Goal: Task Accomplishment & Management: Use online tool/utility

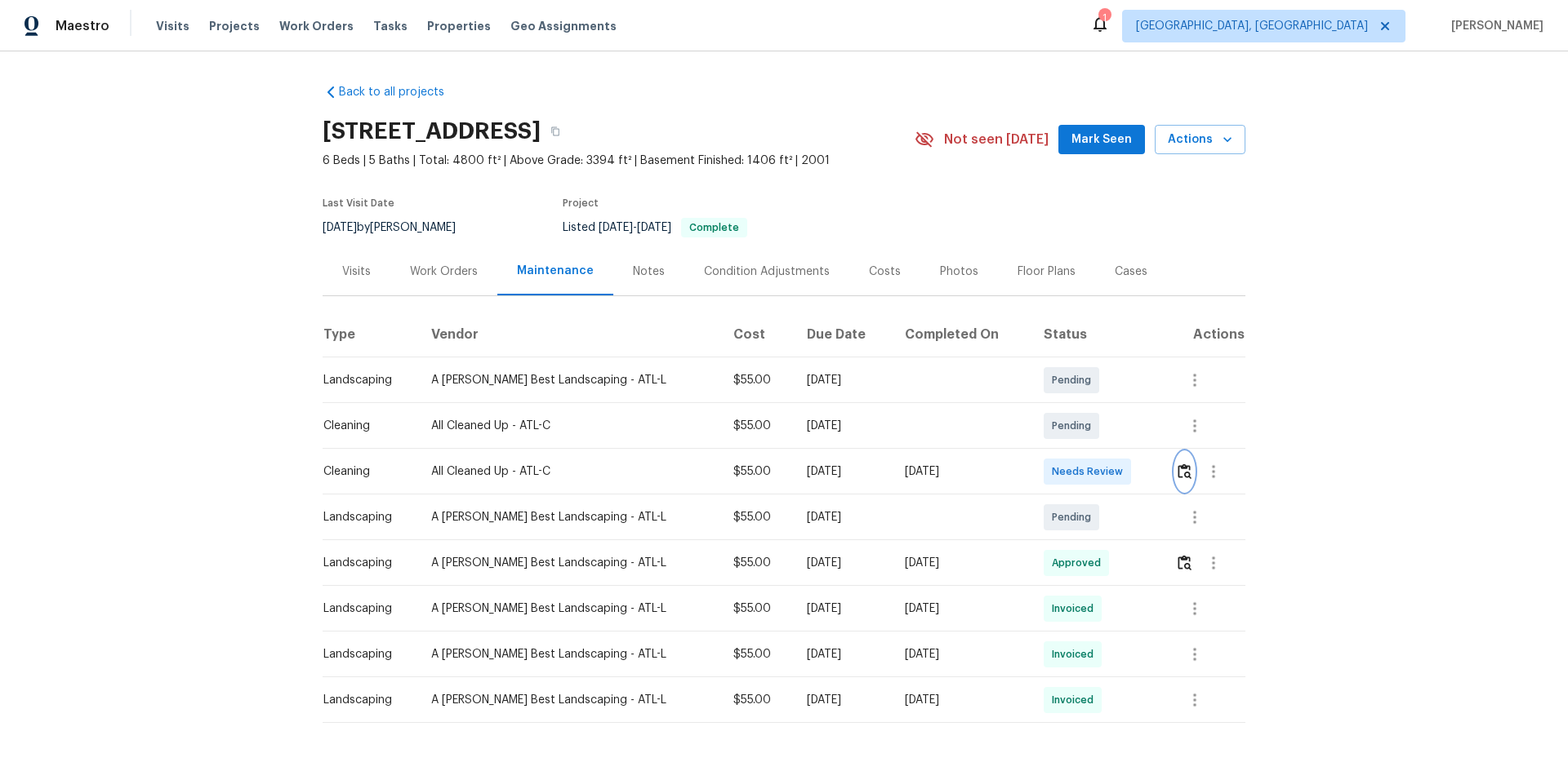
click at [1176, 481] on button "button" at bounding box center [1184, 472] width 19 height 40
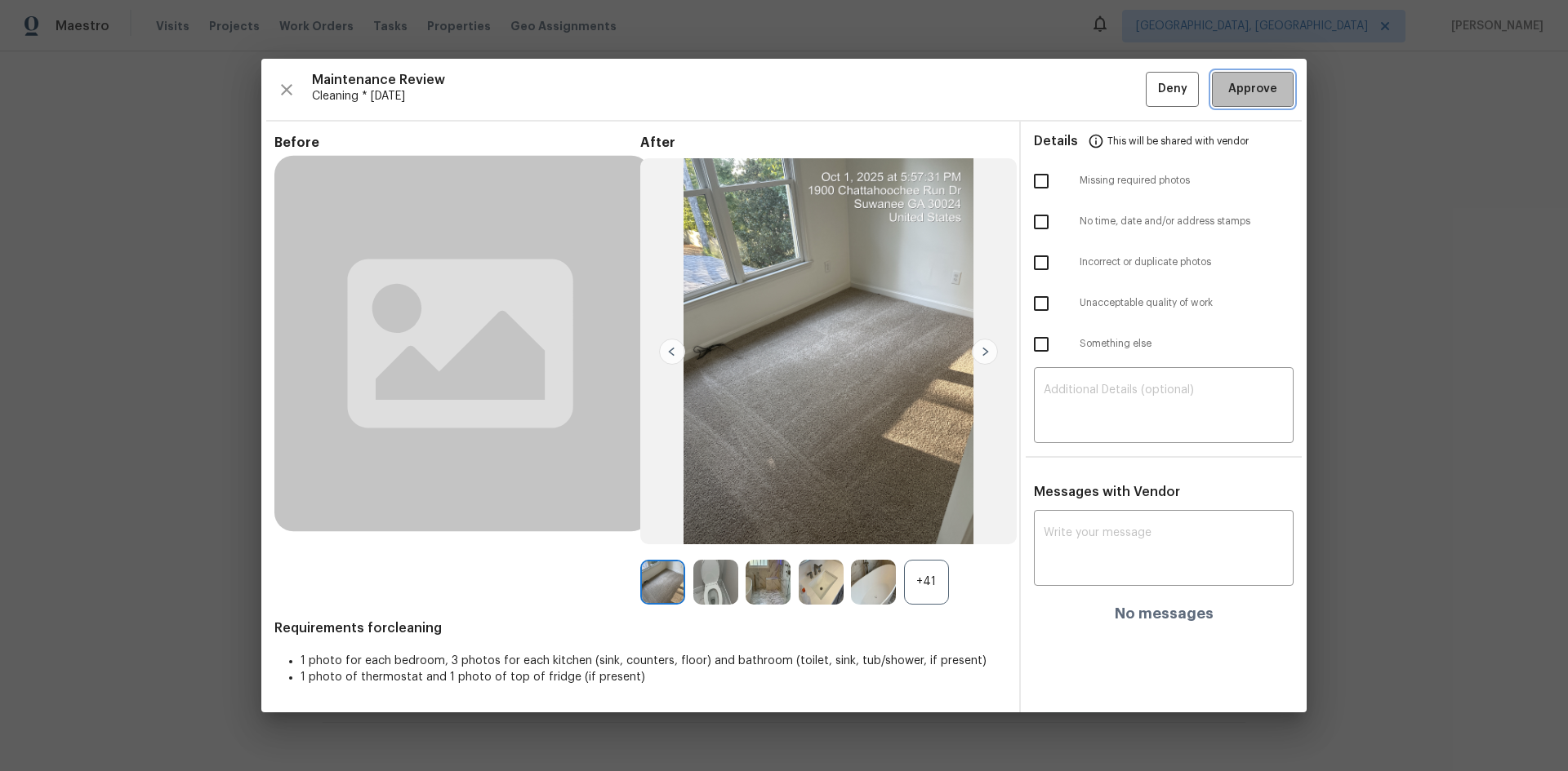
click at [1219, 96] on button "Approve" at bounding box center [1252, 89] width 82 height 35
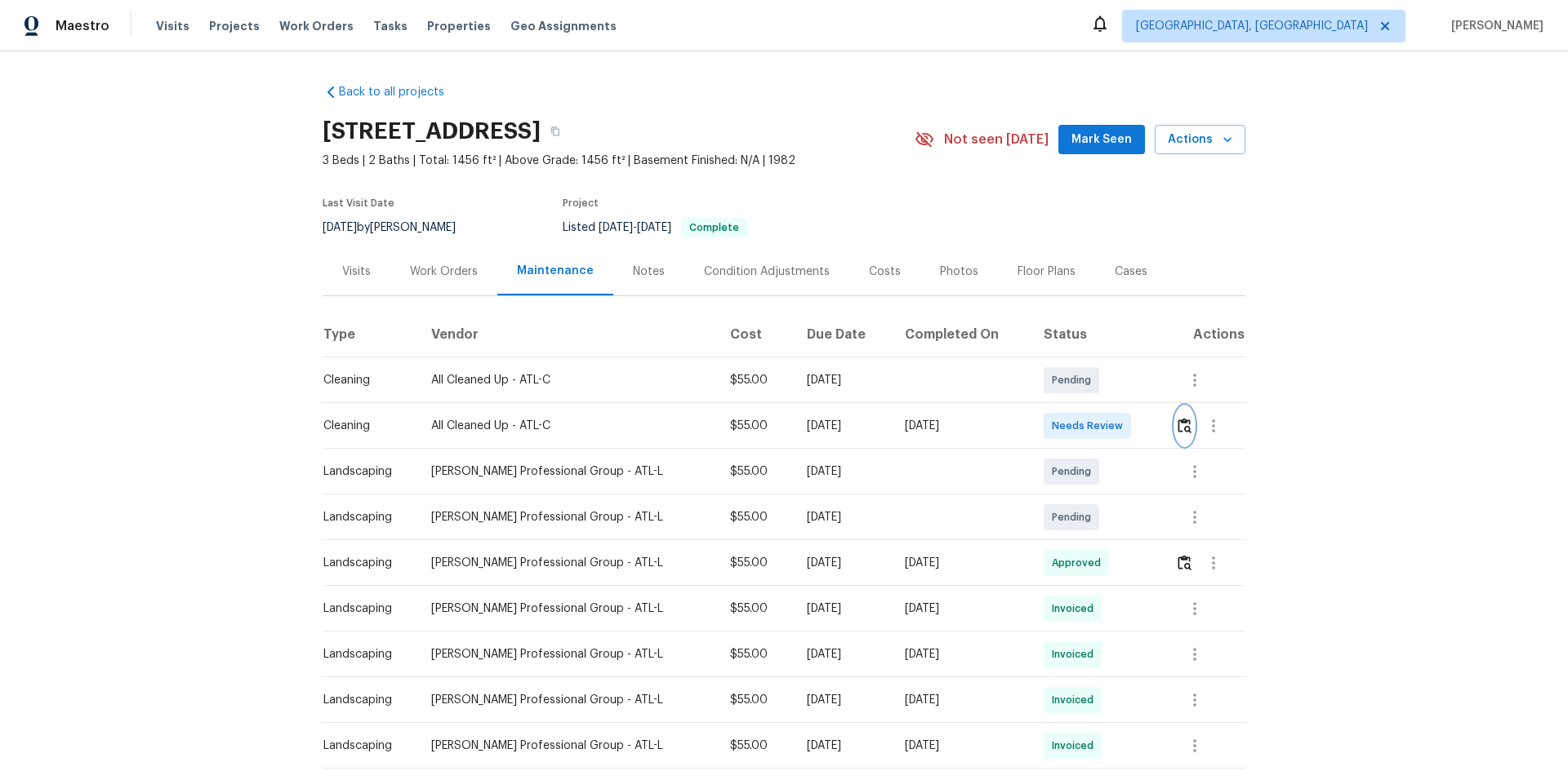
click at [1114, 432] on img "button" at bounding box center [1184, 425] width 14 height 15
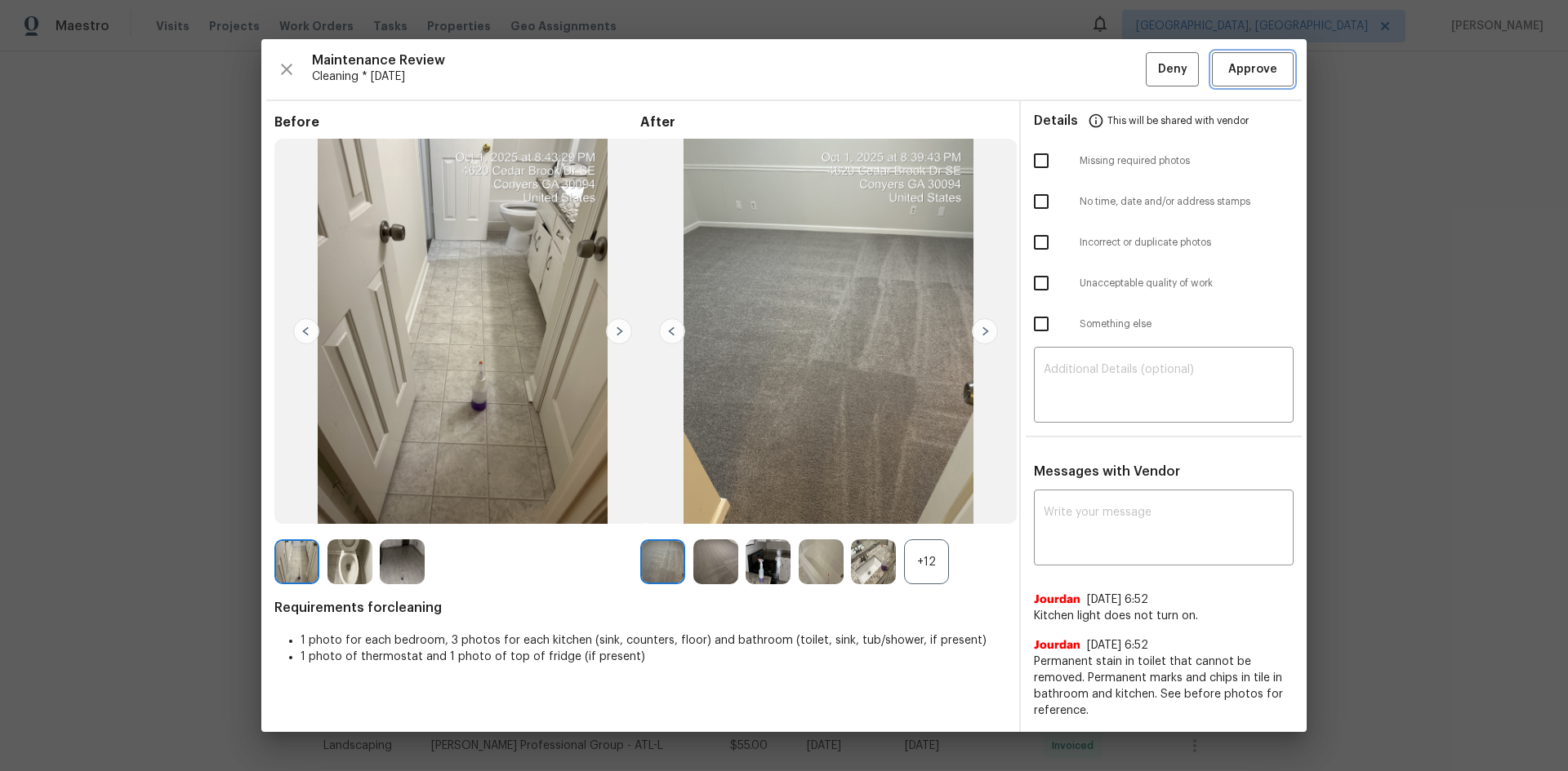
click at [1114, 72] on span "Approve" at bounding box center [1253, 69] width 56 height 21
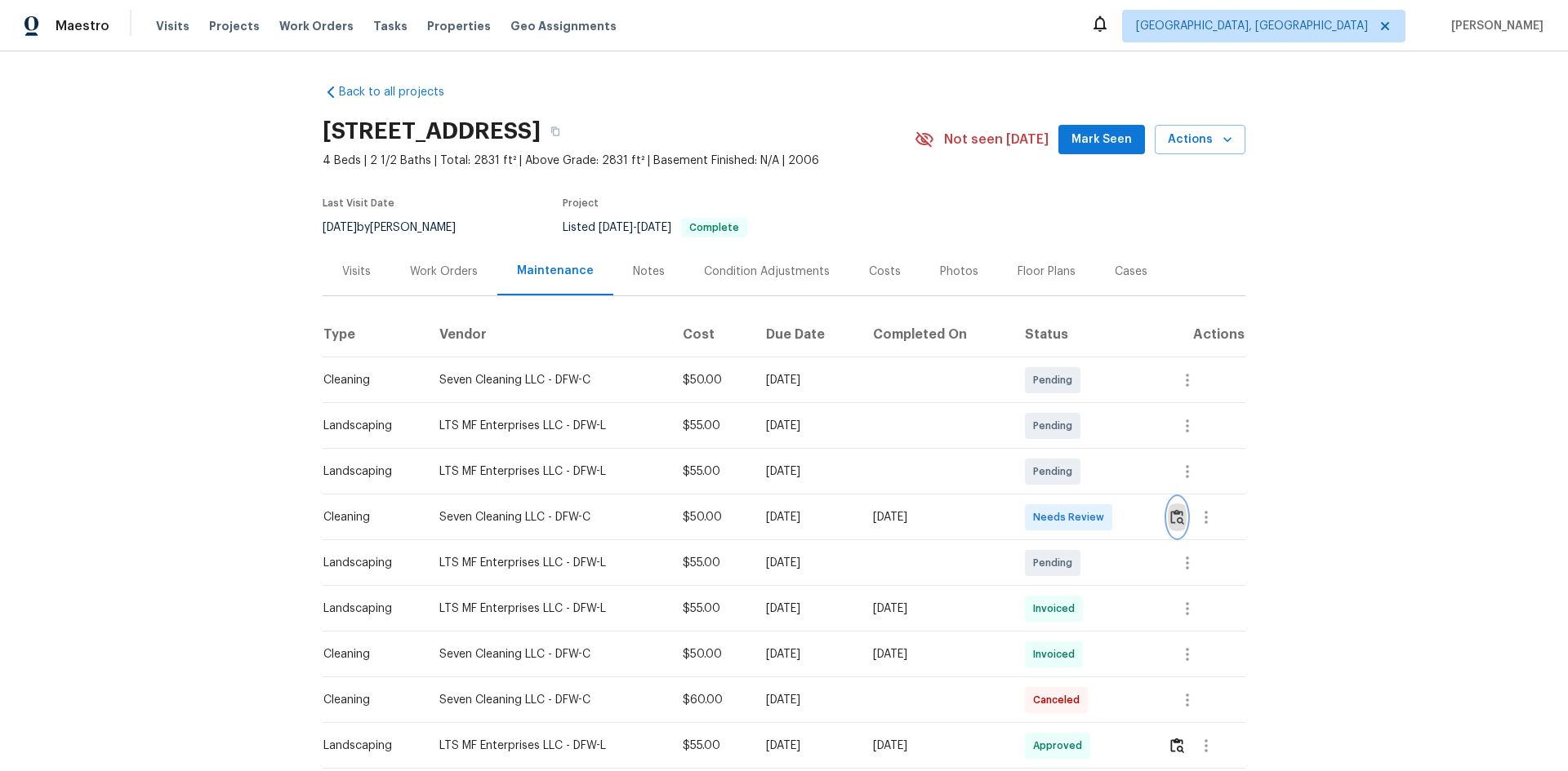
click at [1114, 515] on img "button" at bounding box center [1176, 516] width 14 height 15
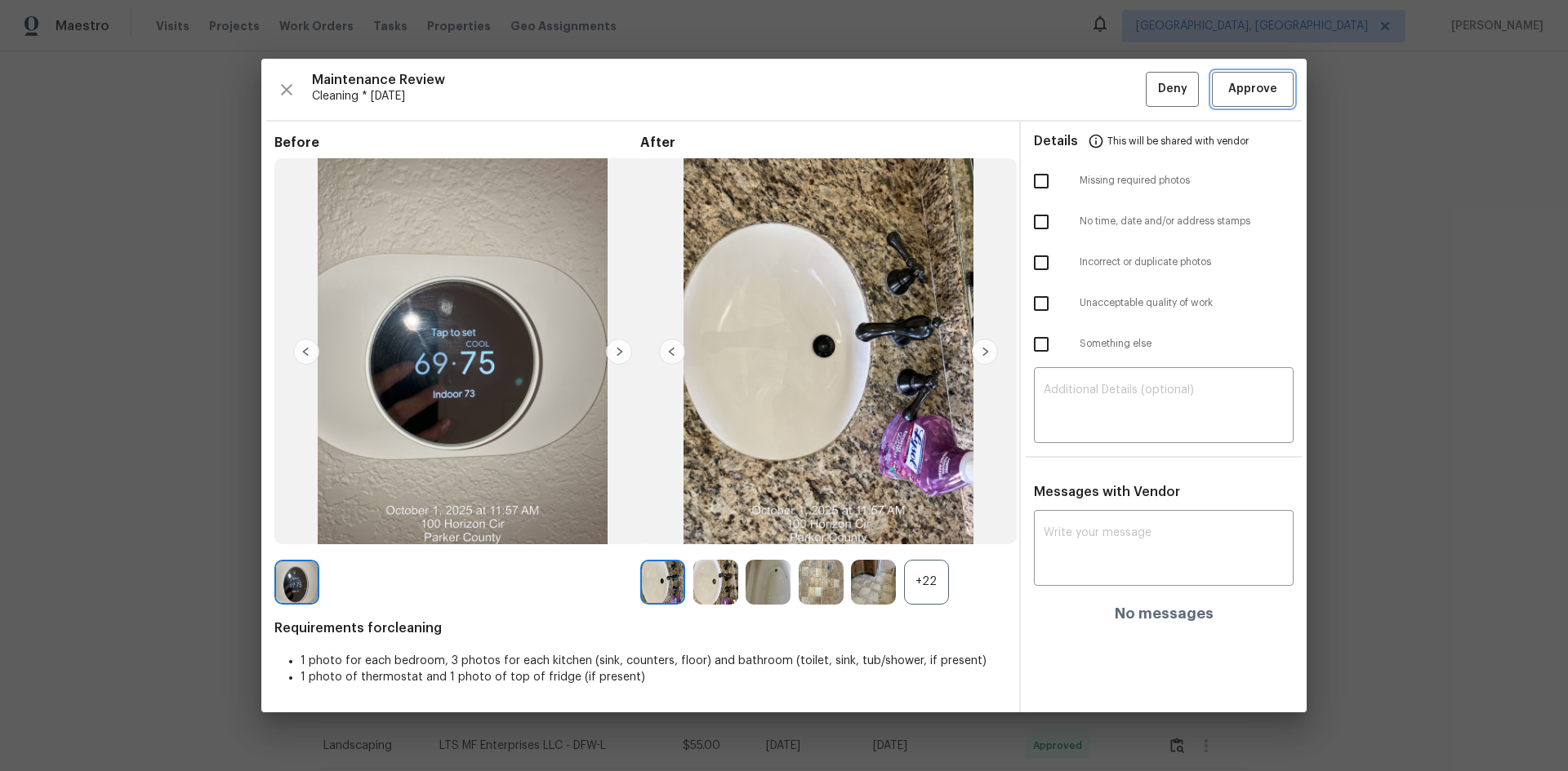
click at [1114, 84] on span "Approve" at bounding box center [1253, 89] width 56 height 21
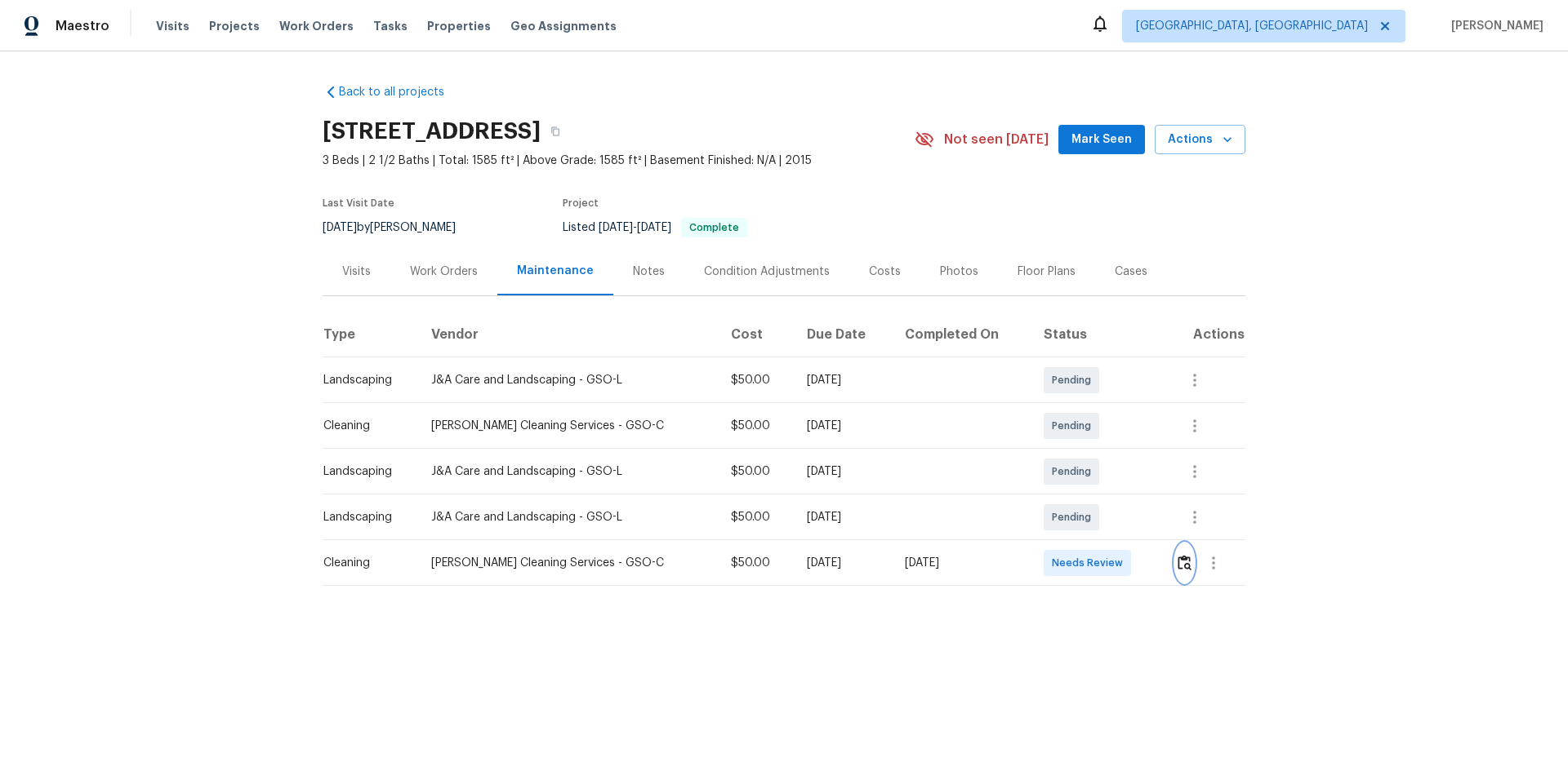
click at [1114, 515] on button "button" at bounding box center [1184, 563] width 19 height 40
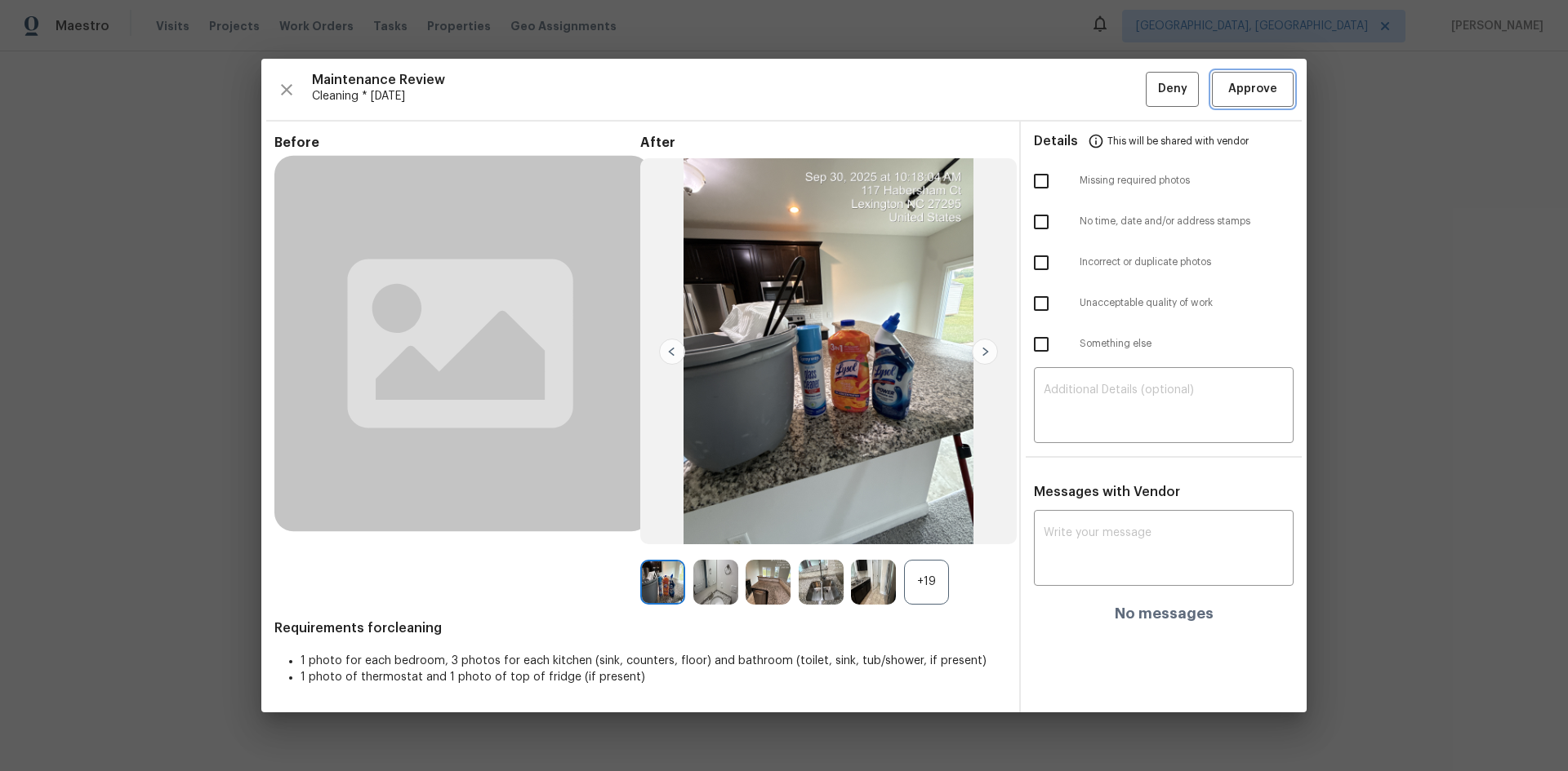
click at [1114, 89] on span "Approve" at bounding box center [1252, 89] width 49 height 21
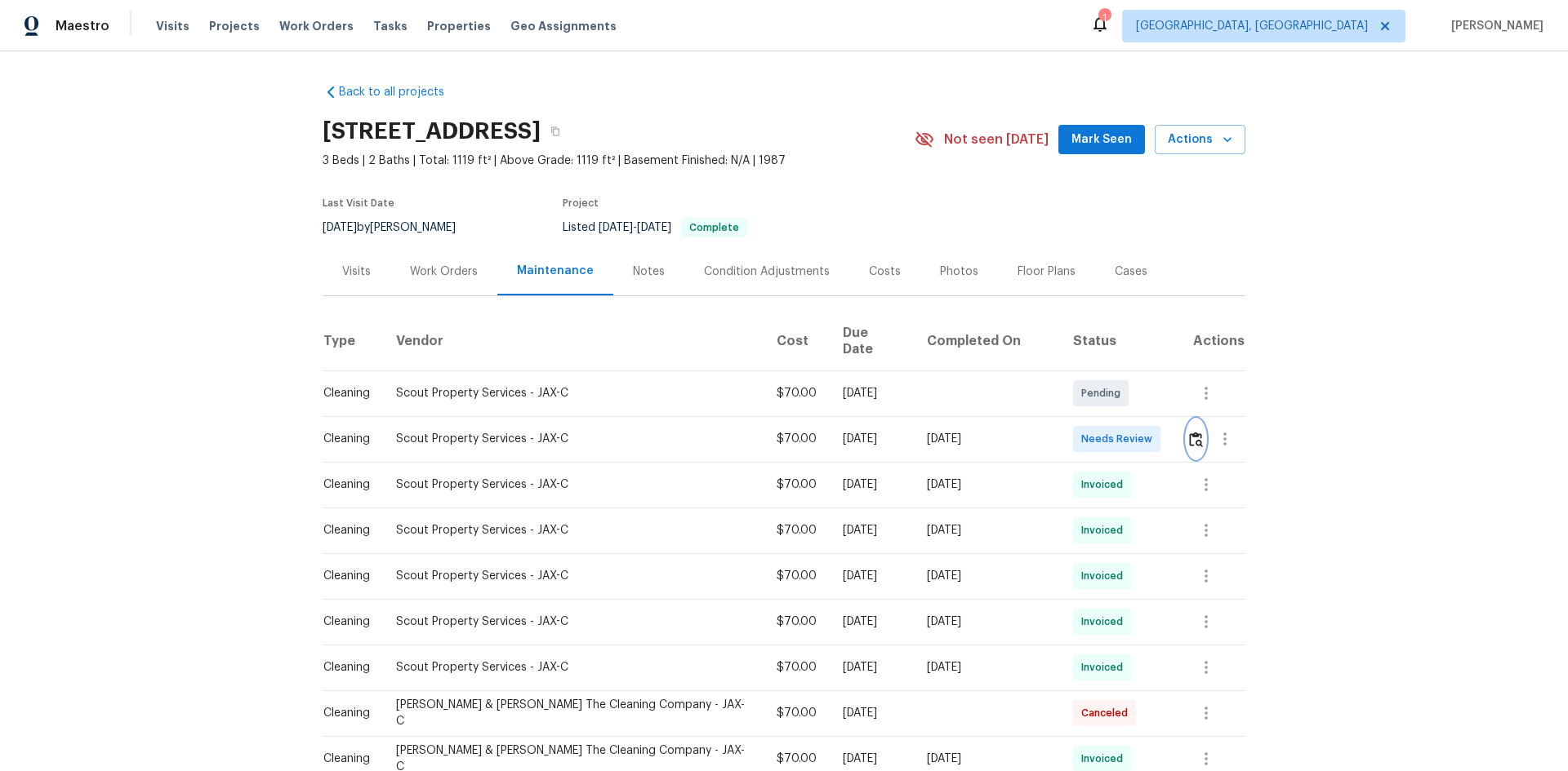
click at [1114, 444] on img "button" at bounding box center [1195, 439] width 14 height 15
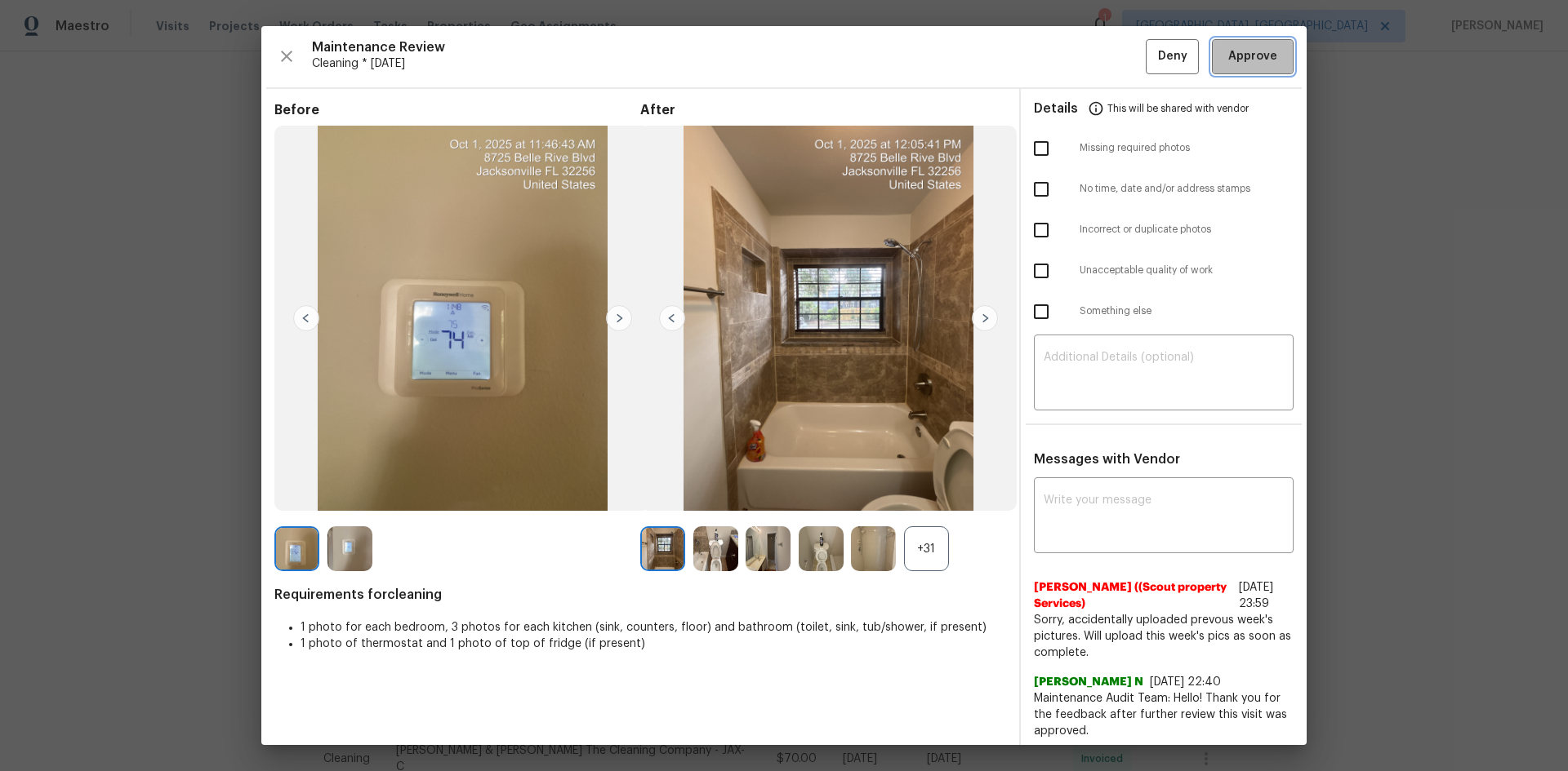
click at [1114, 49] on span "Approve" at bounding box center [1252, 57] width 49 height 21
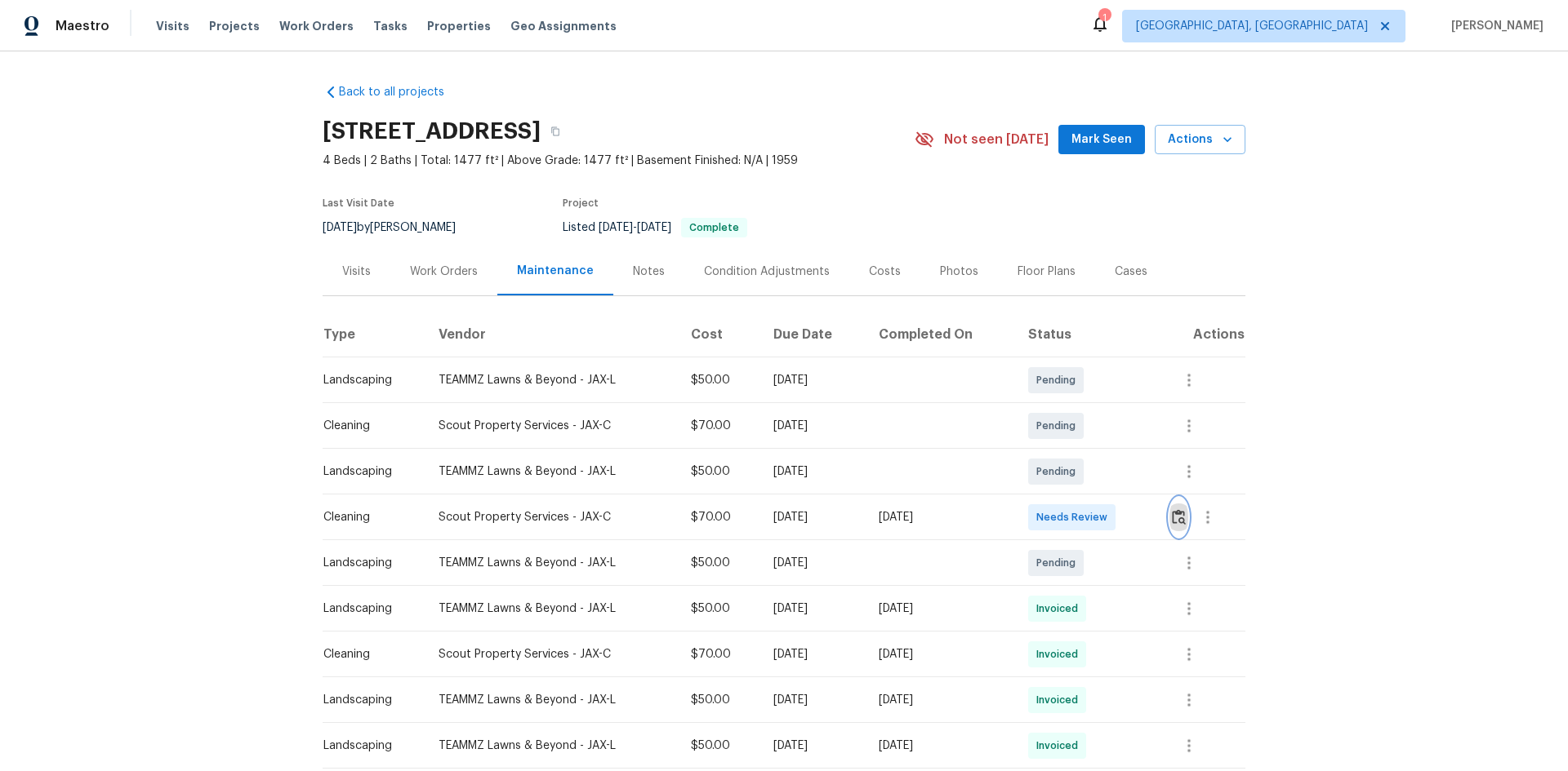
click at [1114, 515] on button "button" at bounding box center [1178, 517] width 19 height 40
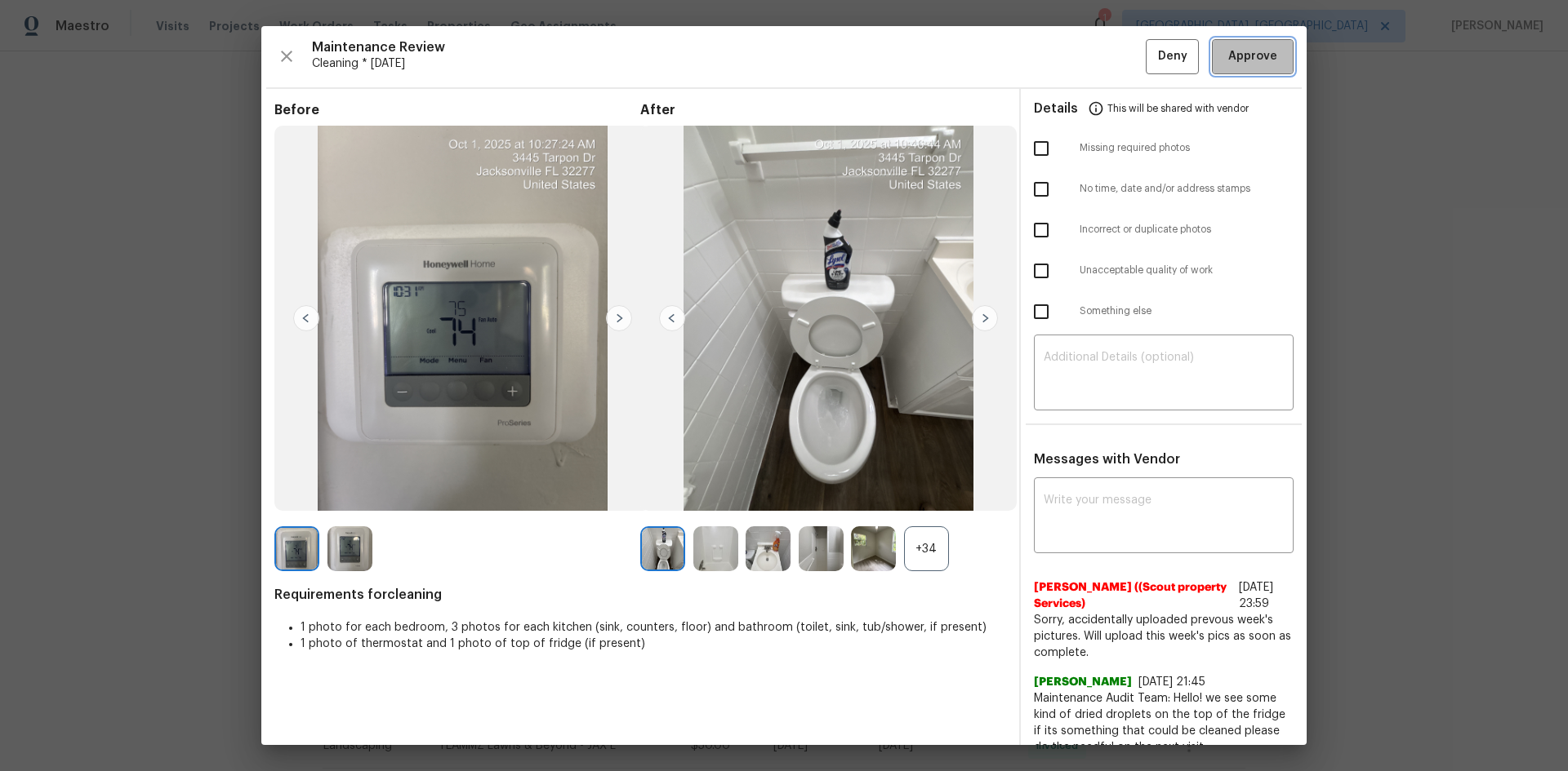
click at [1114, 58] on button "Approve" at bounding box center [1252, 57] width 82 height 35
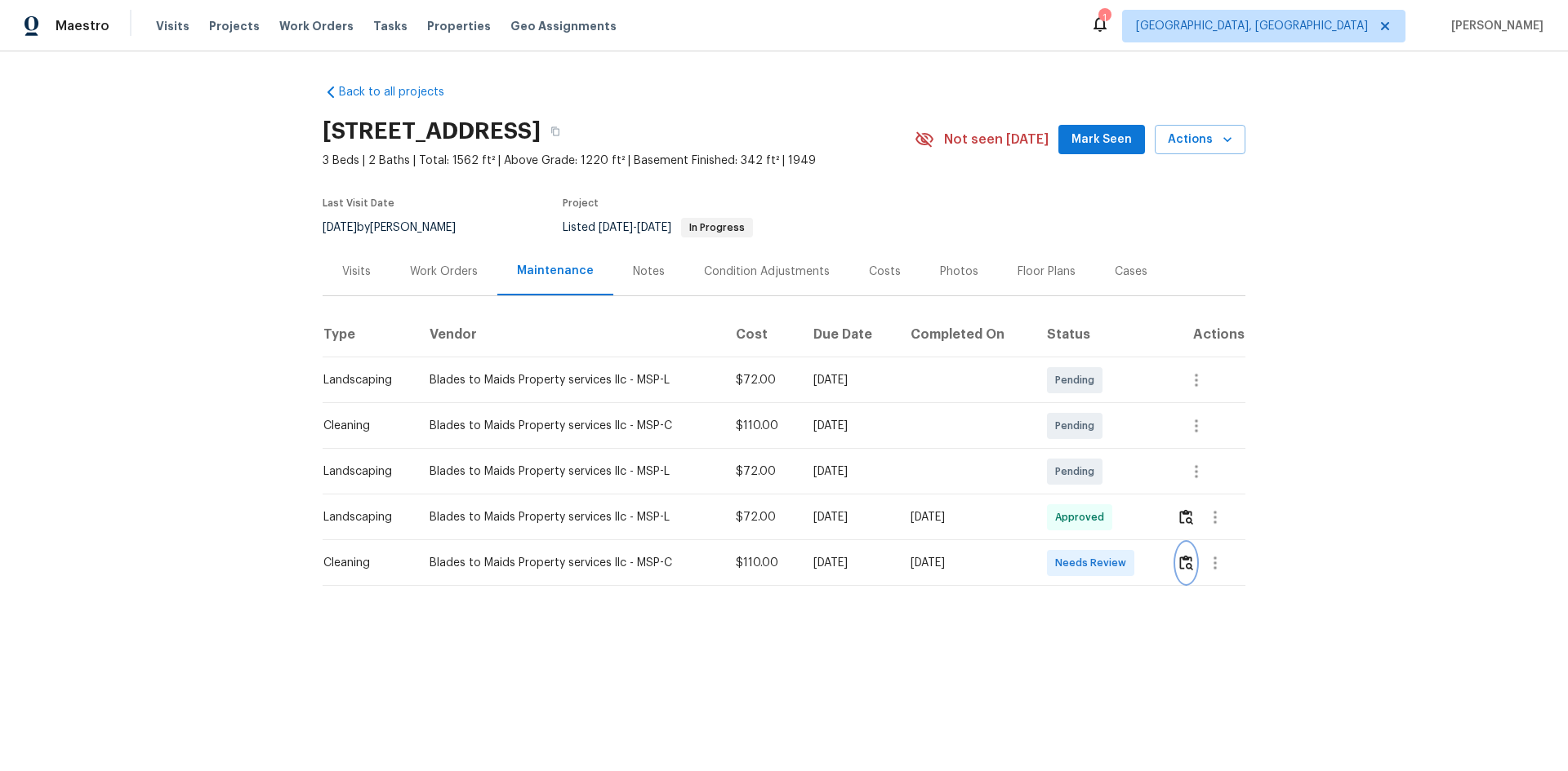
click at [1114, 515] on img "button" at bounding box center [1185, 562] width 14 height 15
click at [1114, 515] on button "button" at bounding box center [1185, 563] width 19 height 40
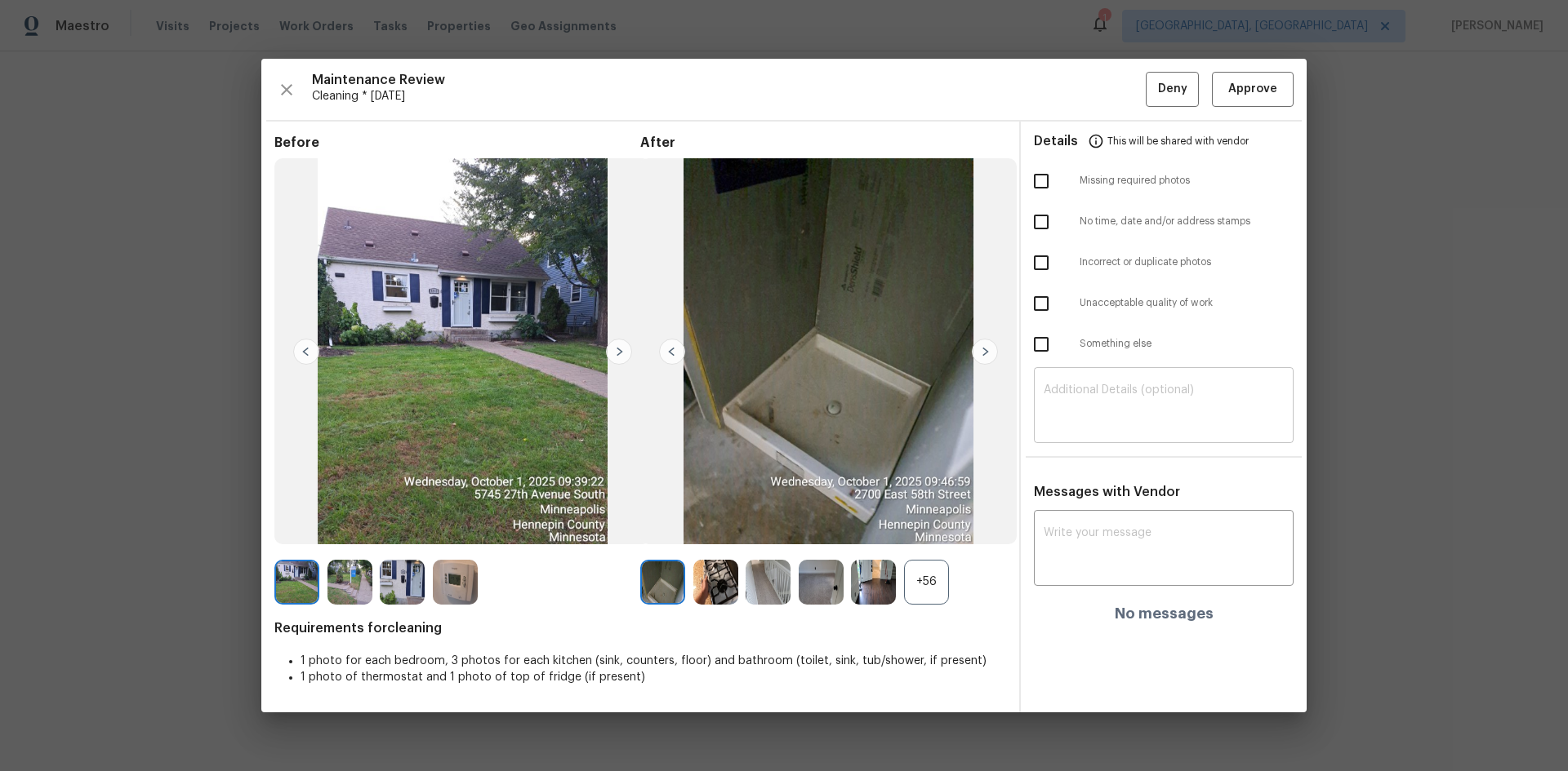
click at [1105, 414] on textarea at bounding box center [1163, 407] width 240 height 46
paste textarea "Maintenance Audit Team: Hello! Unfortunately, this Cleaning visit completed on …"
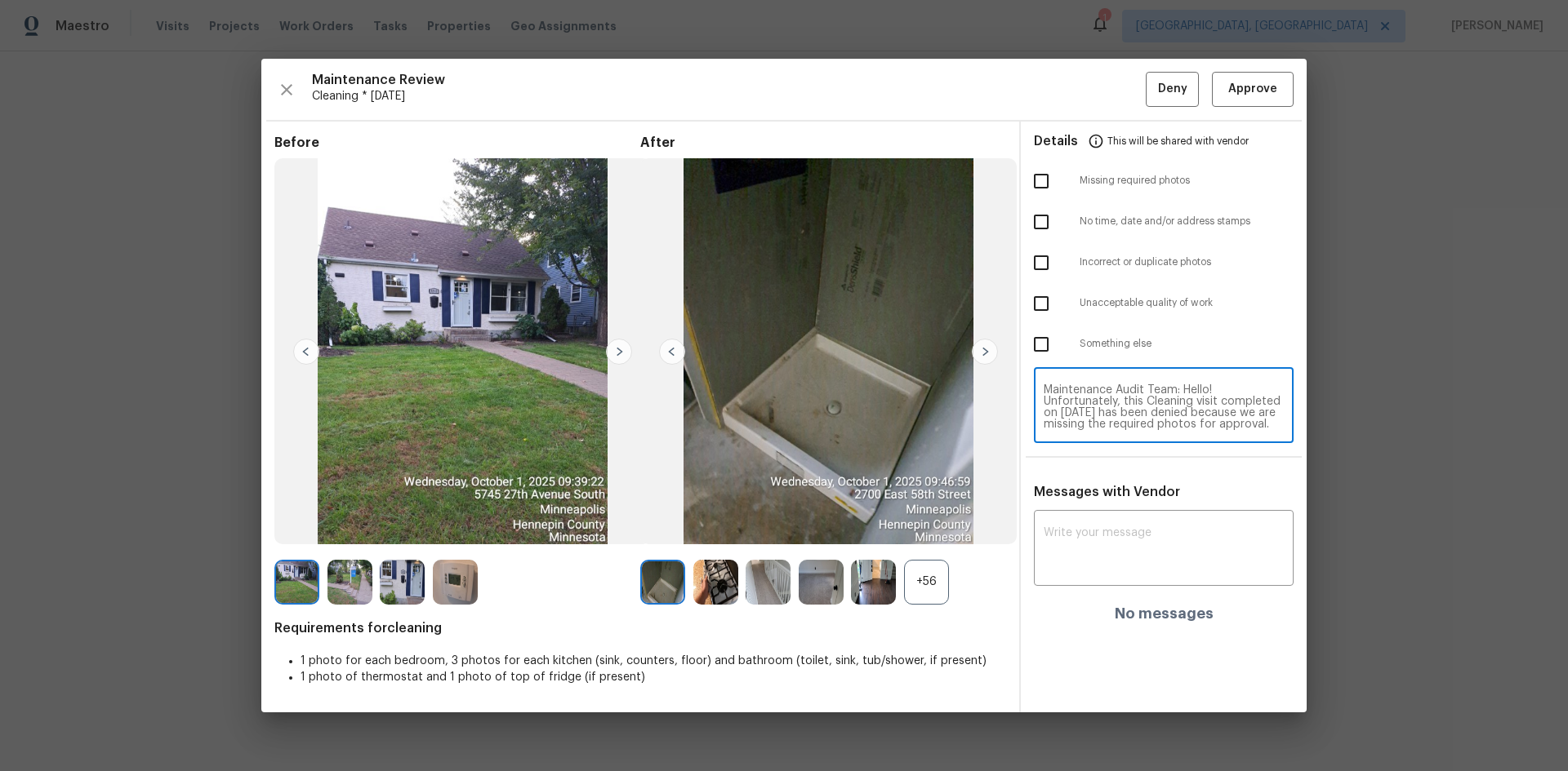
scroll to position [160, 0]
type textarea "Maintenance Audit Team: Hello! Unfortunately, this Cleaning visit completed on …"
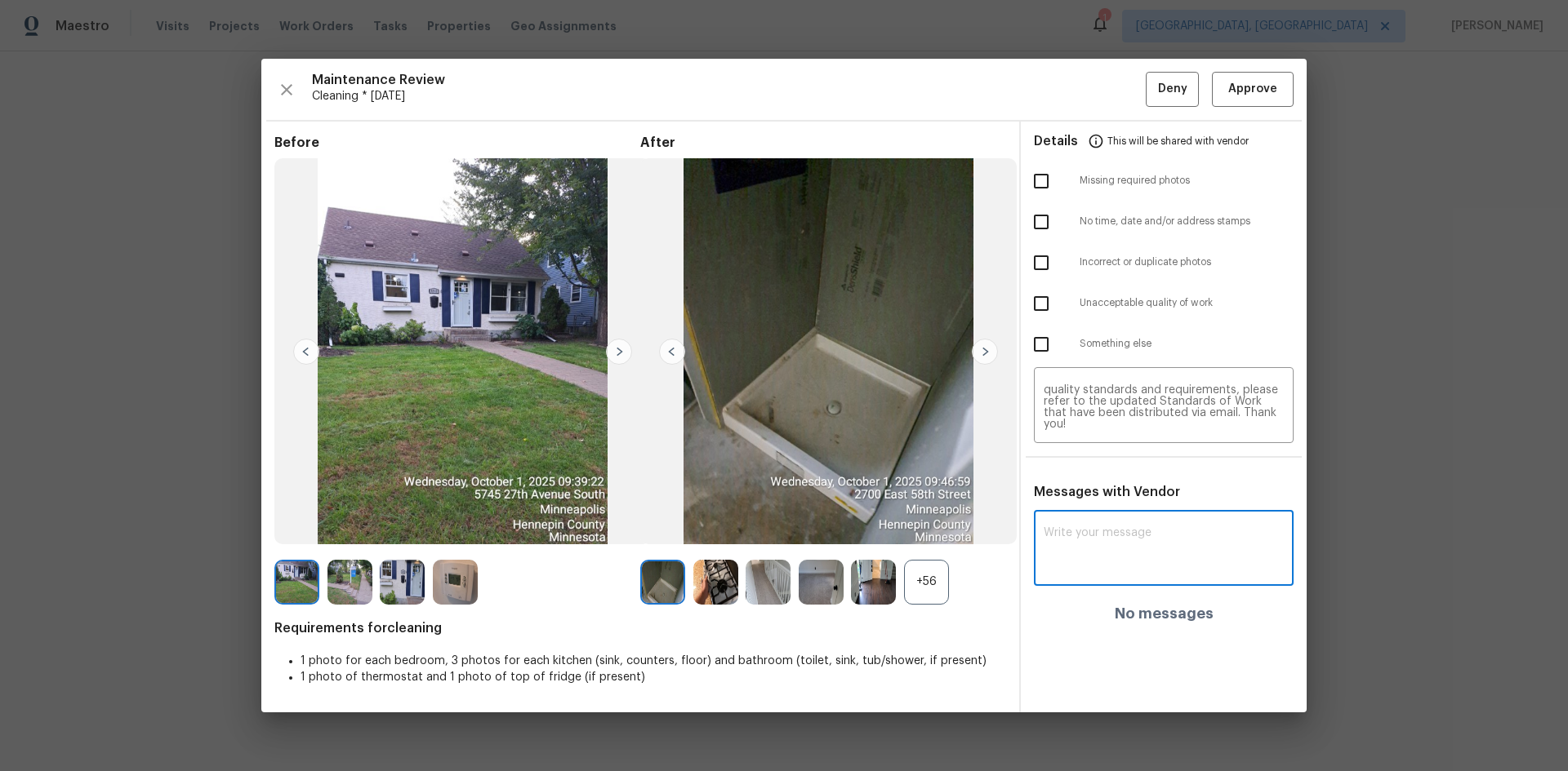
click at [1114, 515] on textarea at bounding box center [1163, 550] width 240 height 46
paste textarea "Maintenance Audit Team: Hello! Unfortunately, this Cleaning visit completed on …"
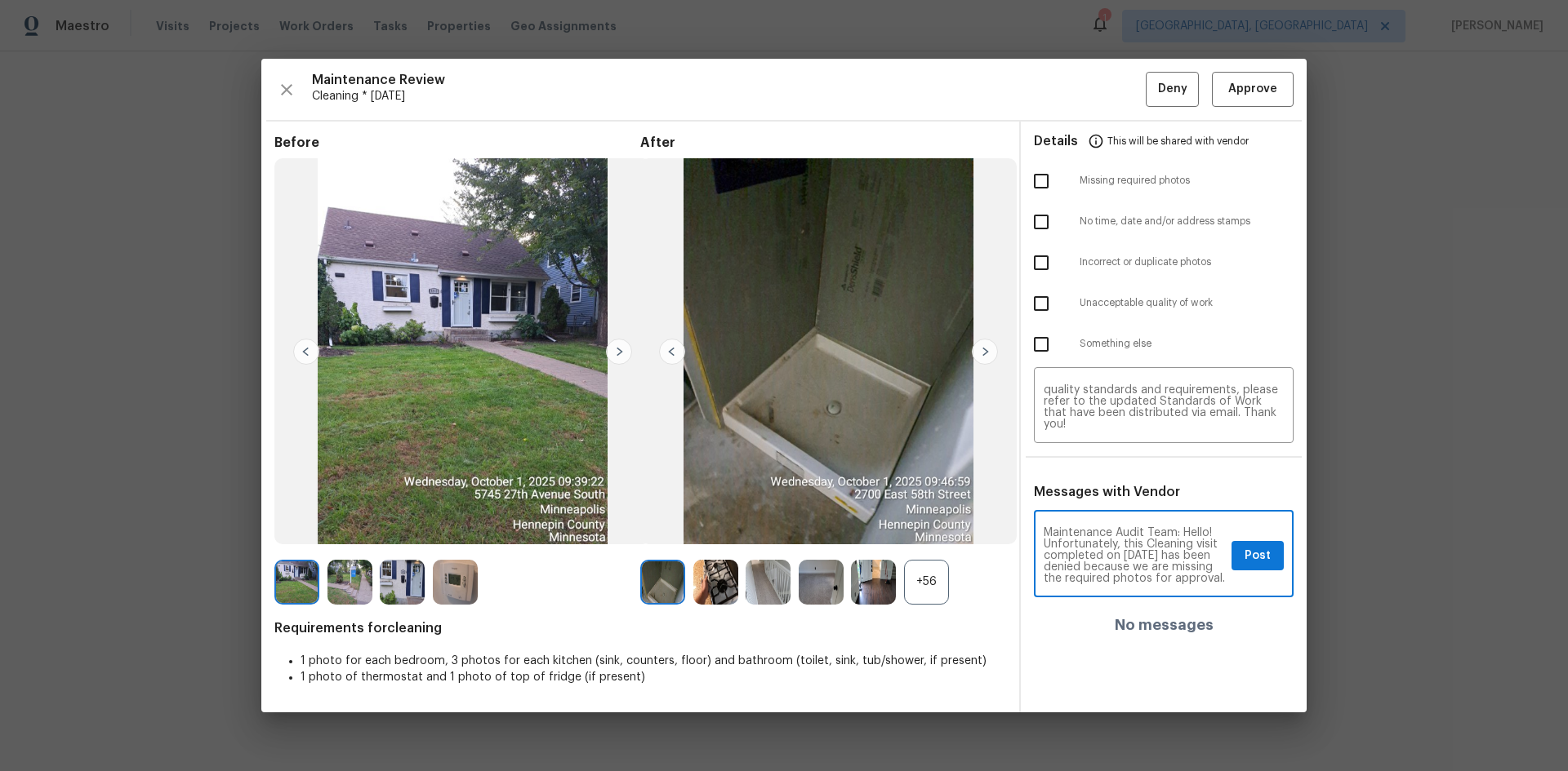
scroll to position [32, 0]
type textarea "Maintenance Audit Team: Hello! Unfortunately, this Cleaning visit completed on …"
click at [1114, 515] on span "Post" at bounding box center [1257, 556] width 26 height 21
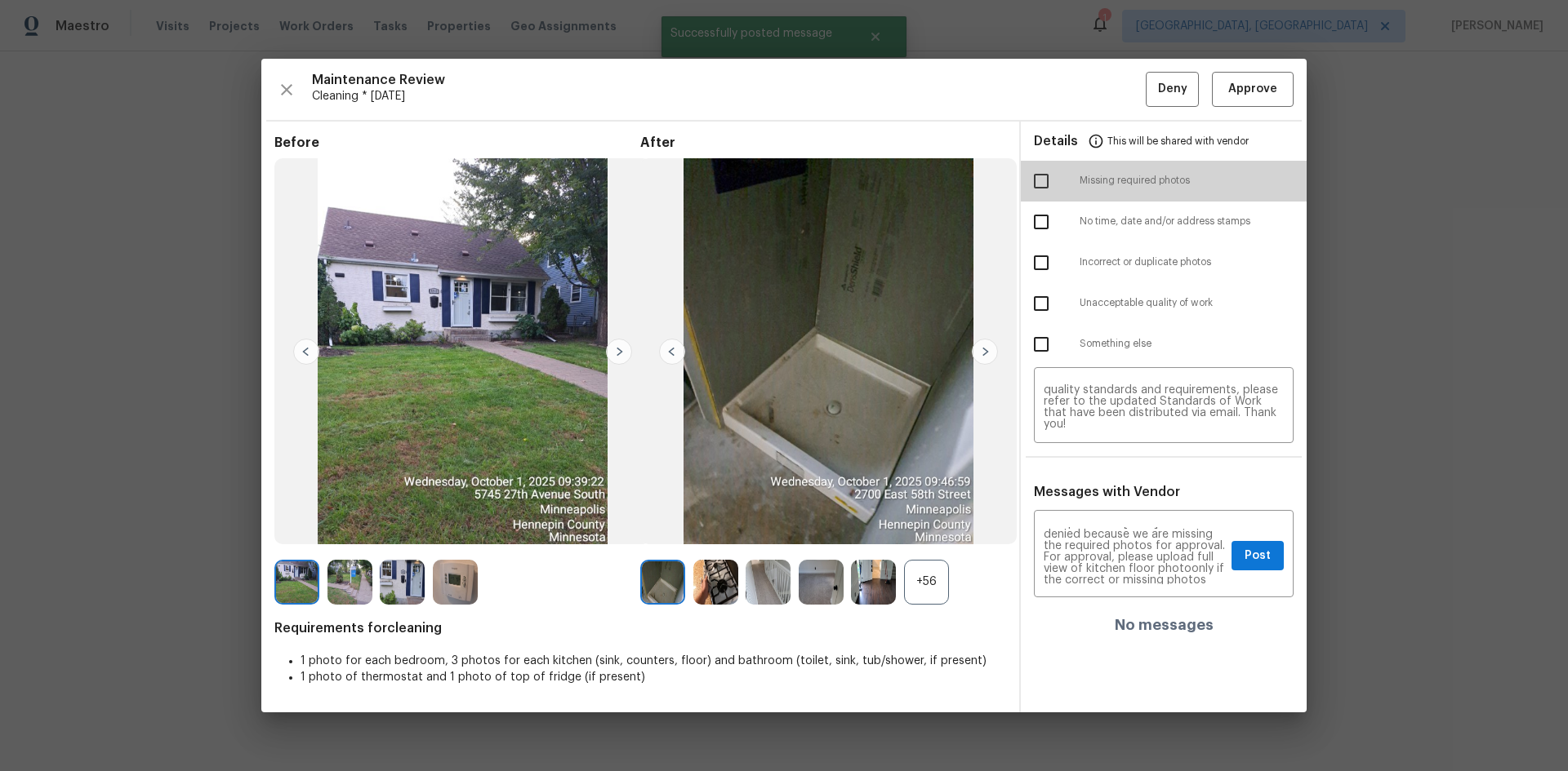
click at [1041, 167] on input "checkbox" at bounding box center [1041, 181] width 34 height 34
checkbox input "true"
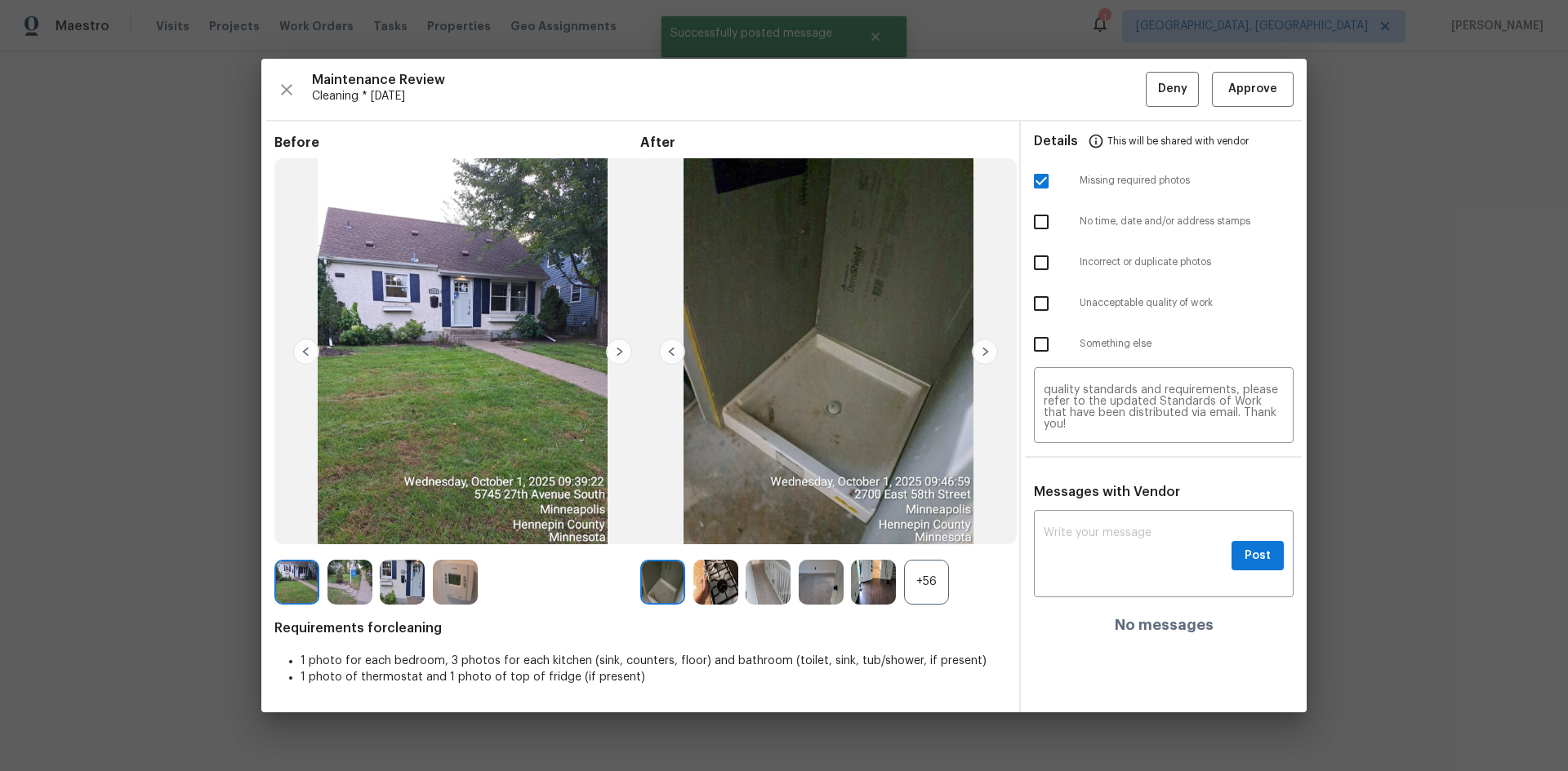
scroll to position [0, 0]
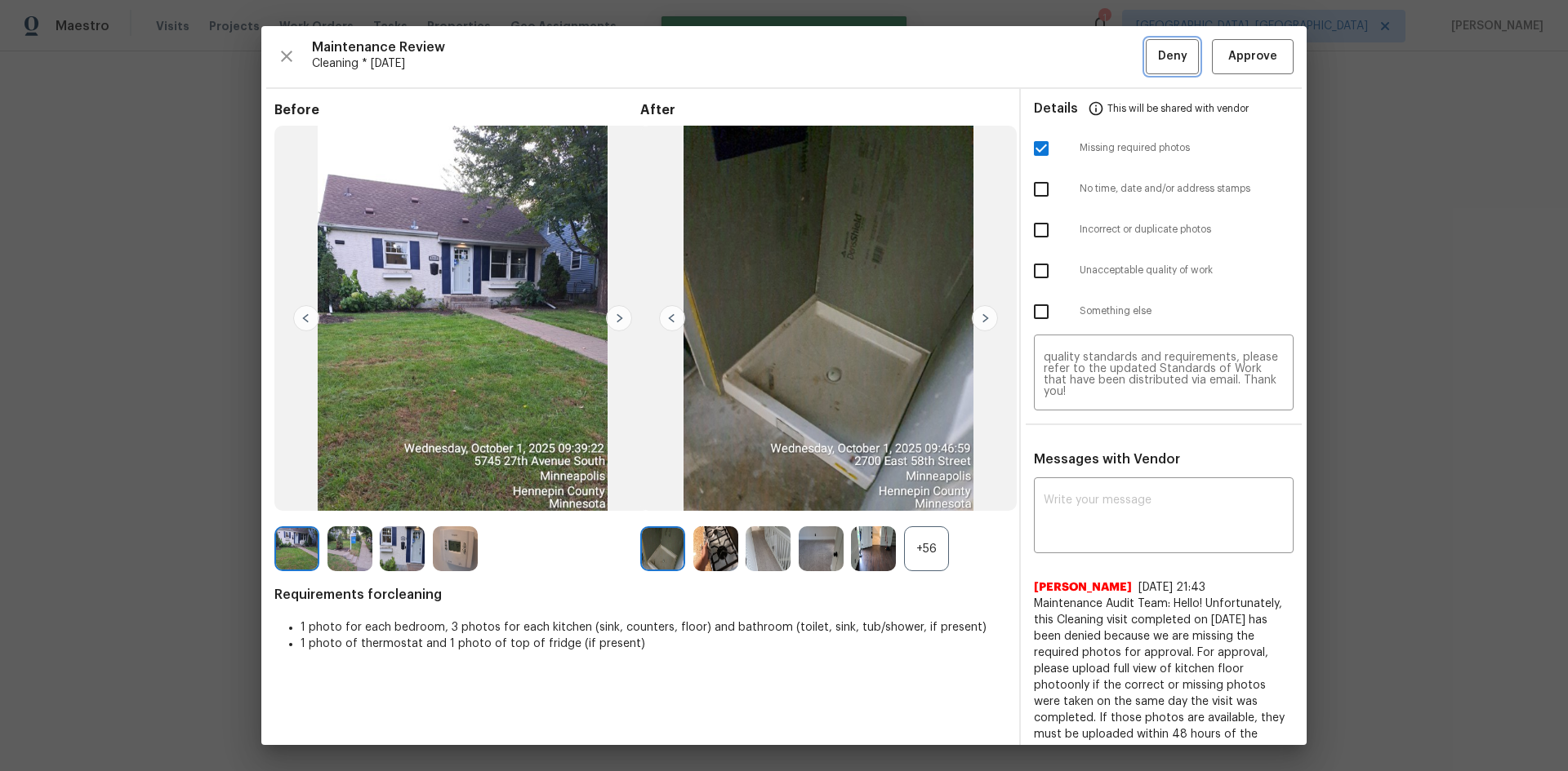
click at [1114, 42] on button "Deny" at bounding box center [1172, 57] width 53 height 35
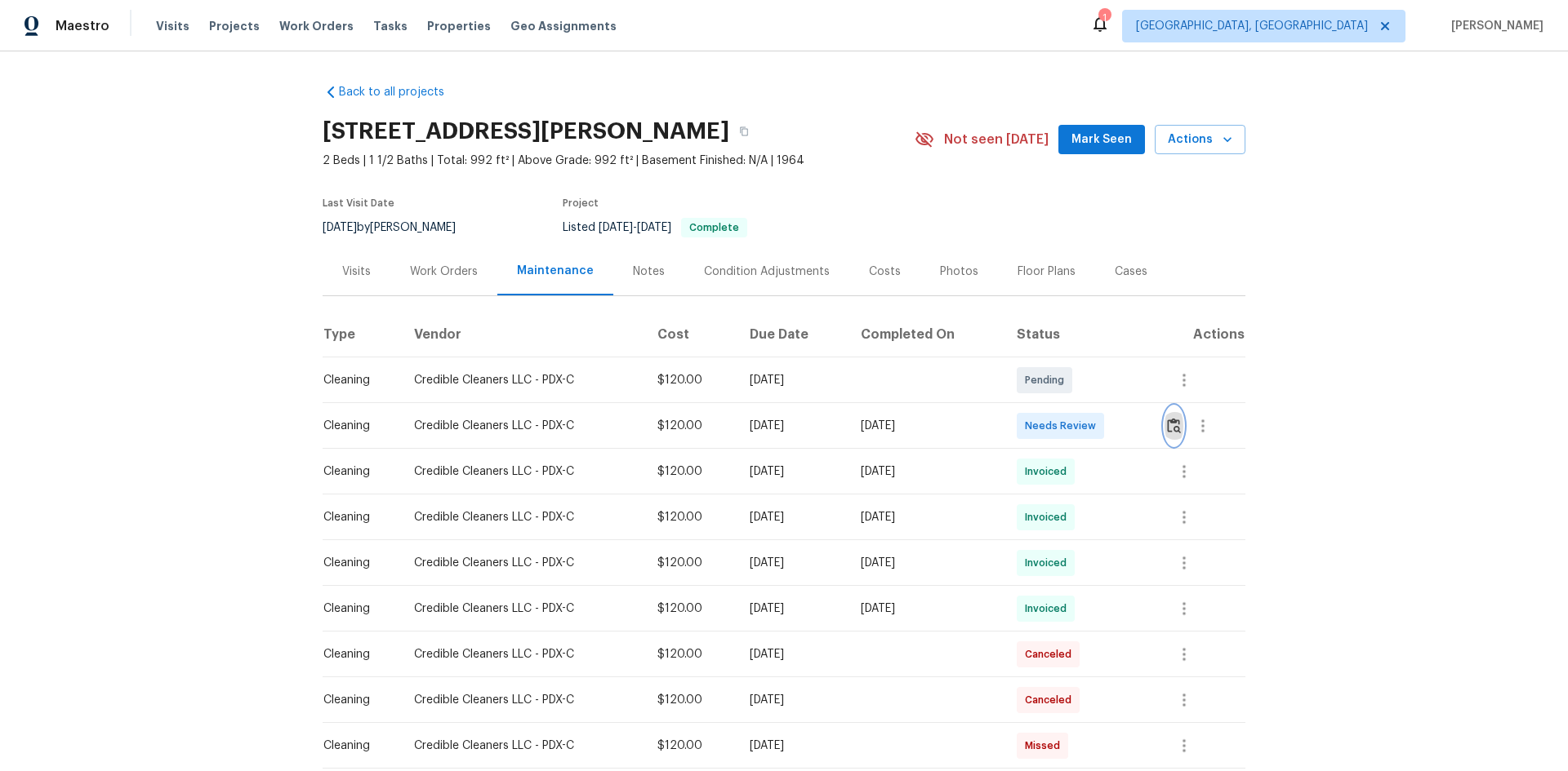
click at [1114, 420] on img "button" at bounding box center [1173, 425] width 14 height 15
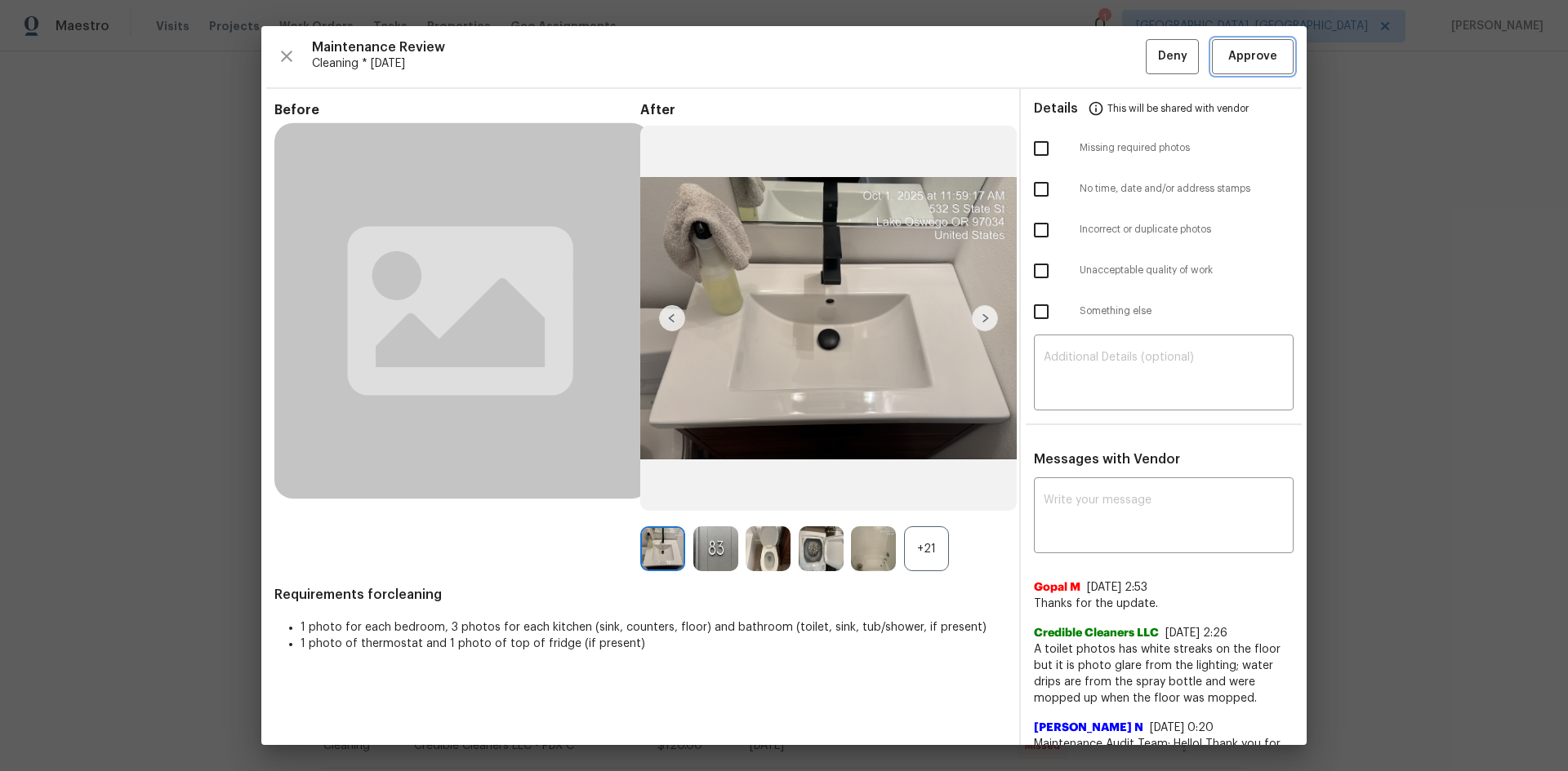
click at [1114, 58] on span "Approve" at bounding box center [1252, 57] width 49 height 21
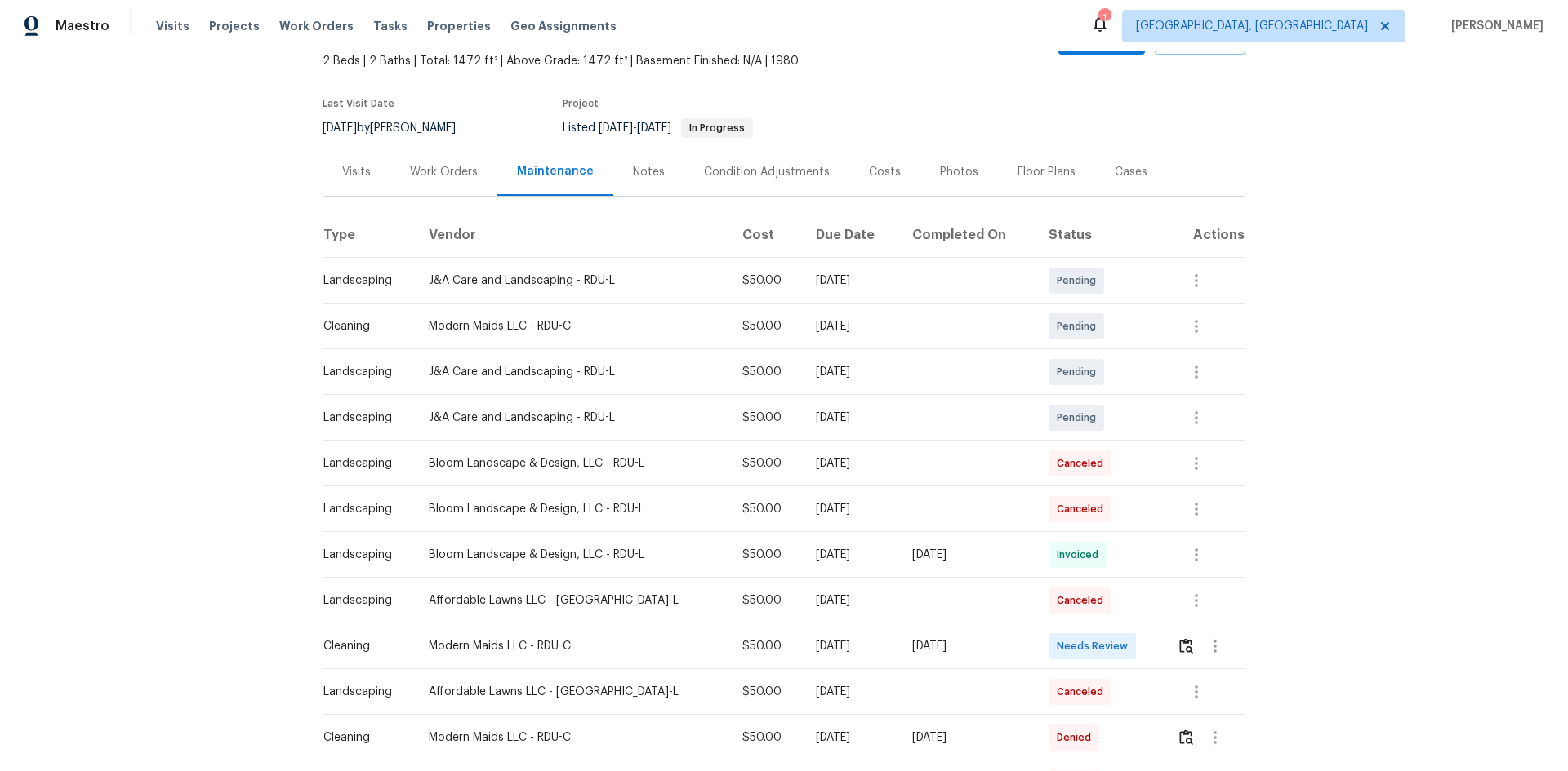
scroll to position [245, 0]
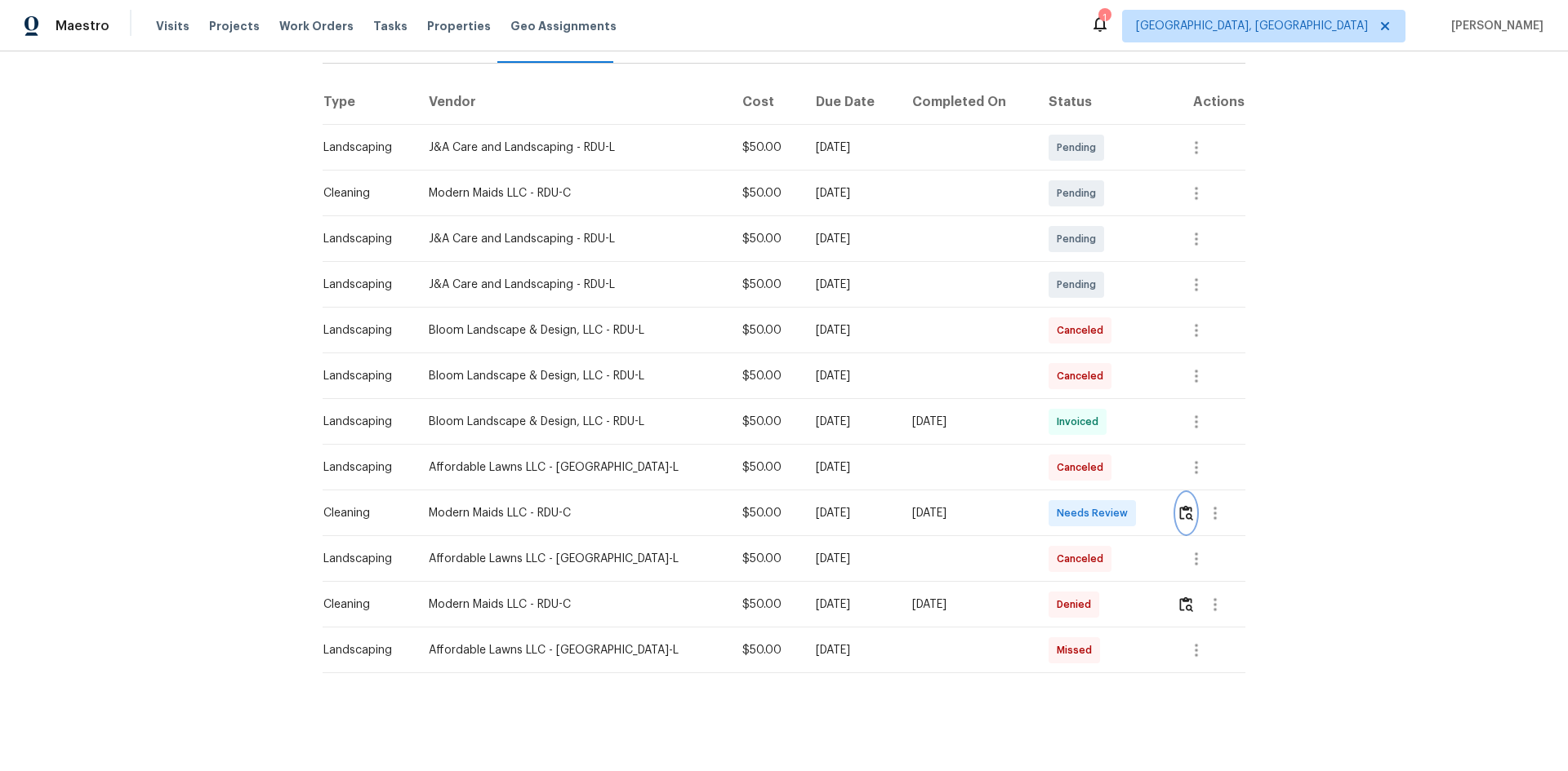
click at [1114, 502] on button "button" at bounding box center [1185, 514] width 19 height 40
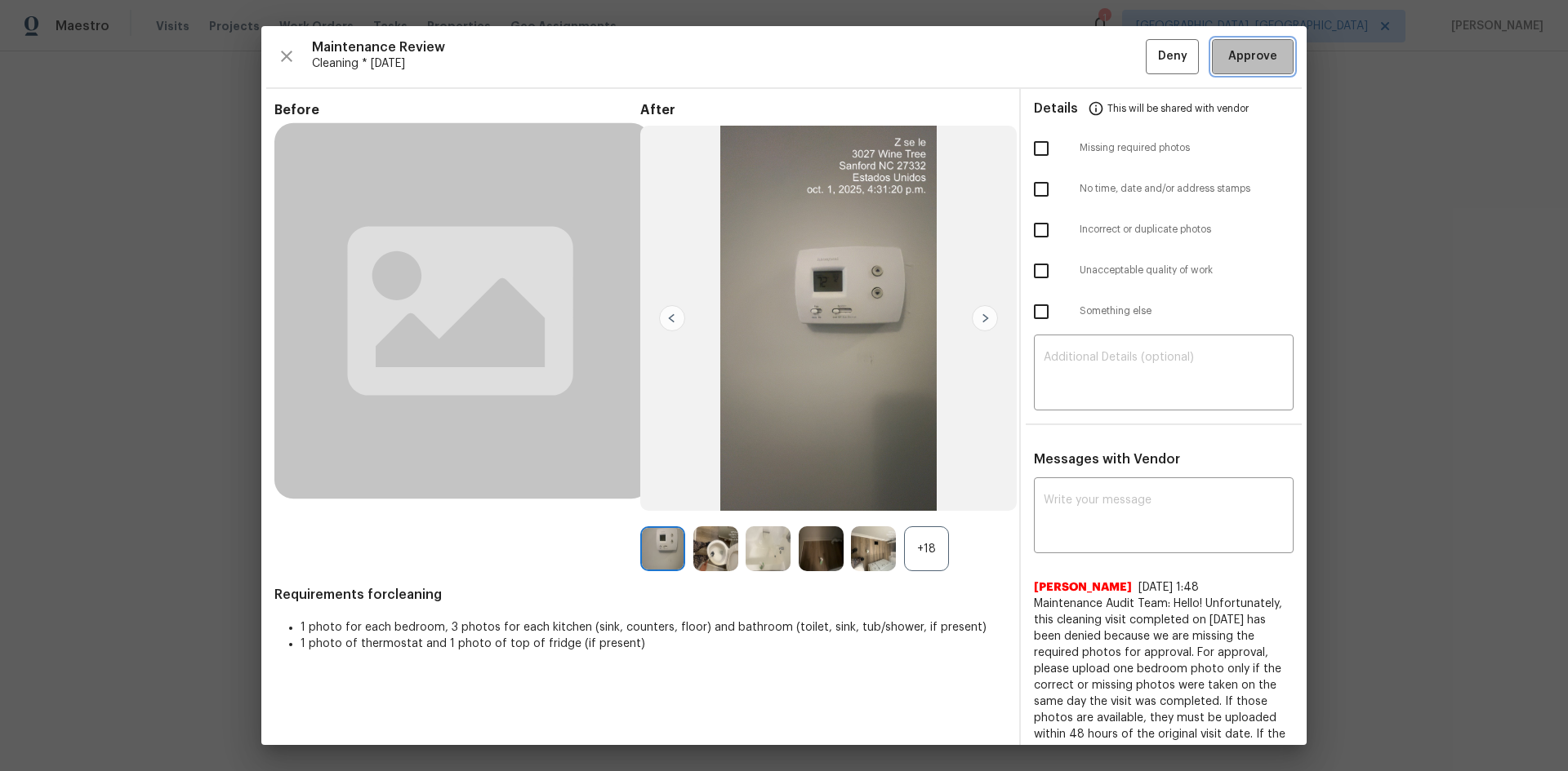
click at [1114, 49] on button "Approve" at bounding box center [1252, 57] width 82 height 35
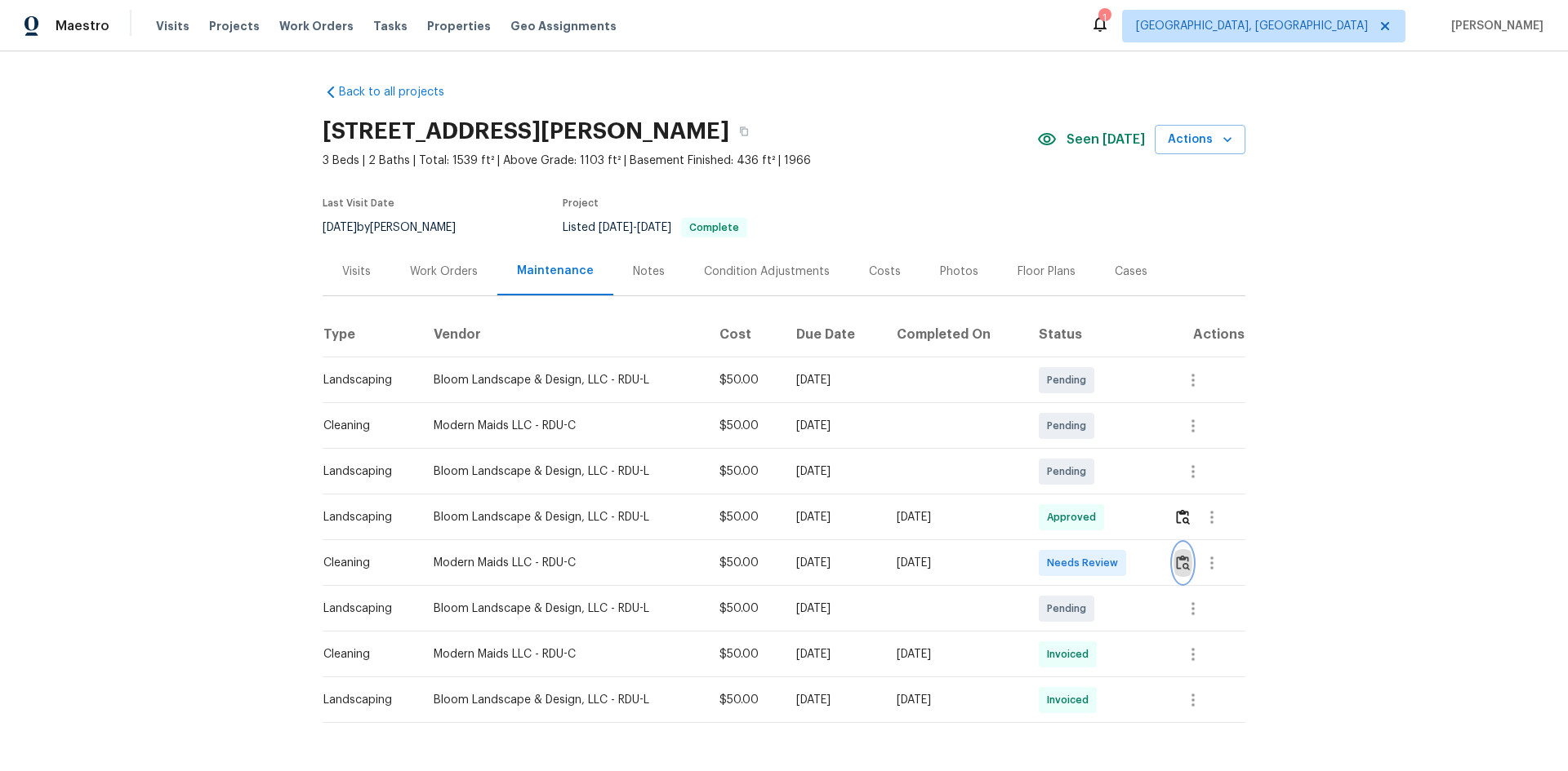
click at [1114, 515] on img "button" at bounding box center [1182, 562] width 14 height 15
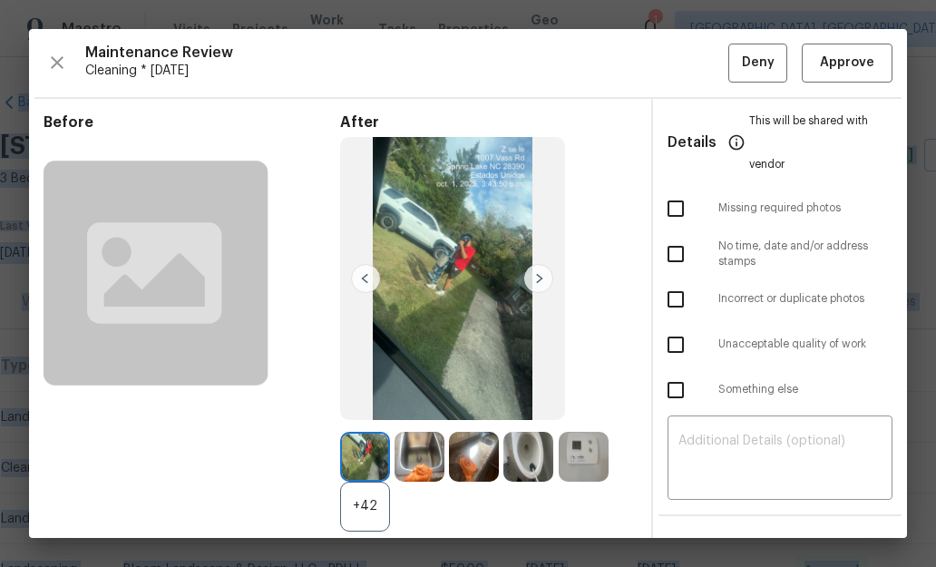
drag, startPoint x: 917, startPoint y: 60, endPoint x: 1067, endPoint y: 82, distance: 151.2
click at [936, 82] on html "Maestro Visits Projects Work Orders Tasks Properties Geo Assignments 1 Albuquer…" at bounding box center [468, 283] width 936 height 567
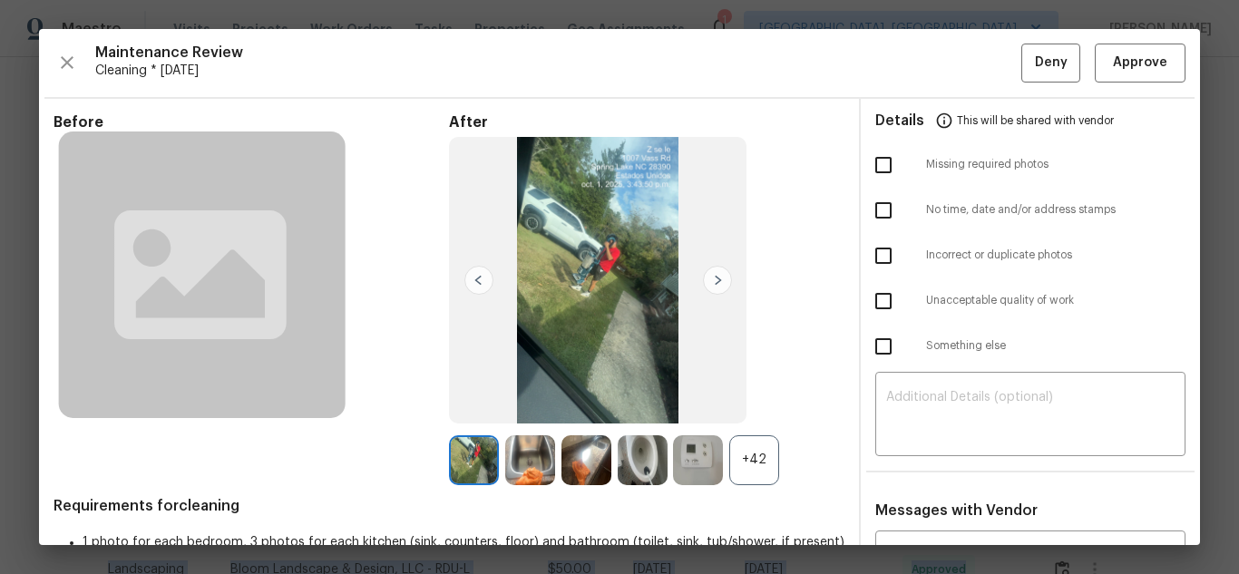
click at [1113, 55] on span "Approve" at bounding box center [1140, 63] width 54 height 23
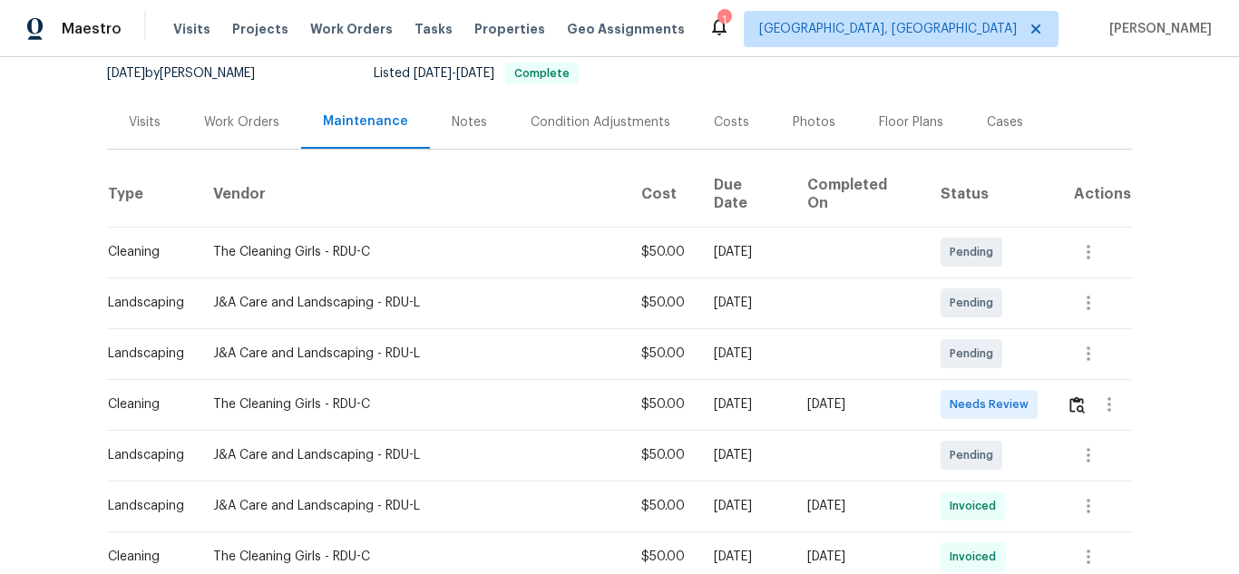
scroll to position [181, 0]
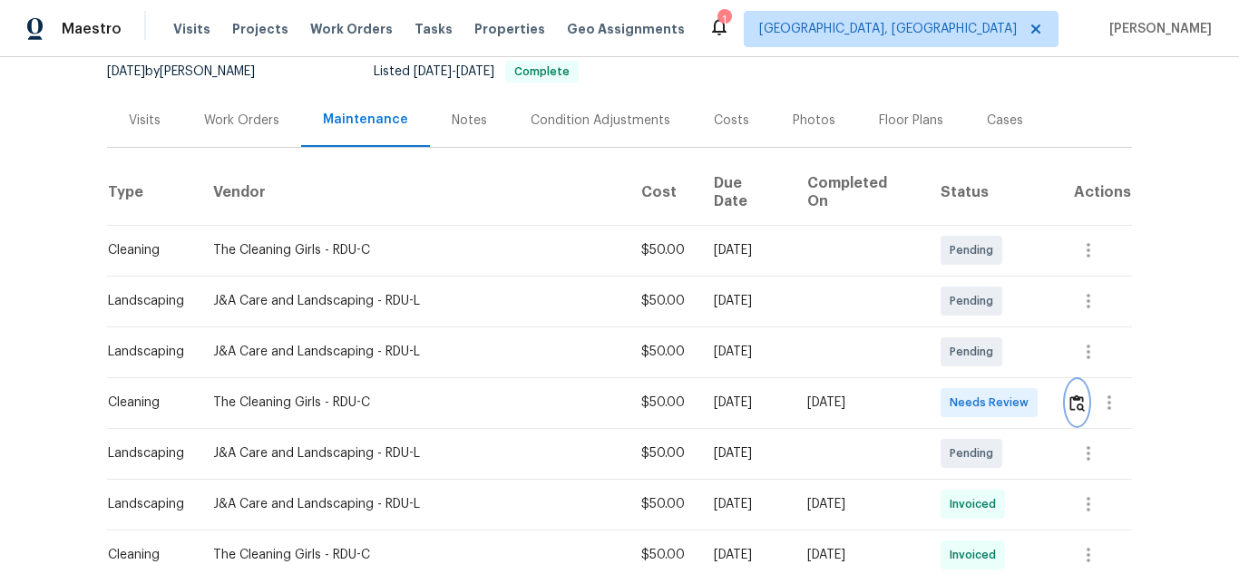
click at [1069, 395] on img "button" at bounding box center [1076, 403] width 15 height 17
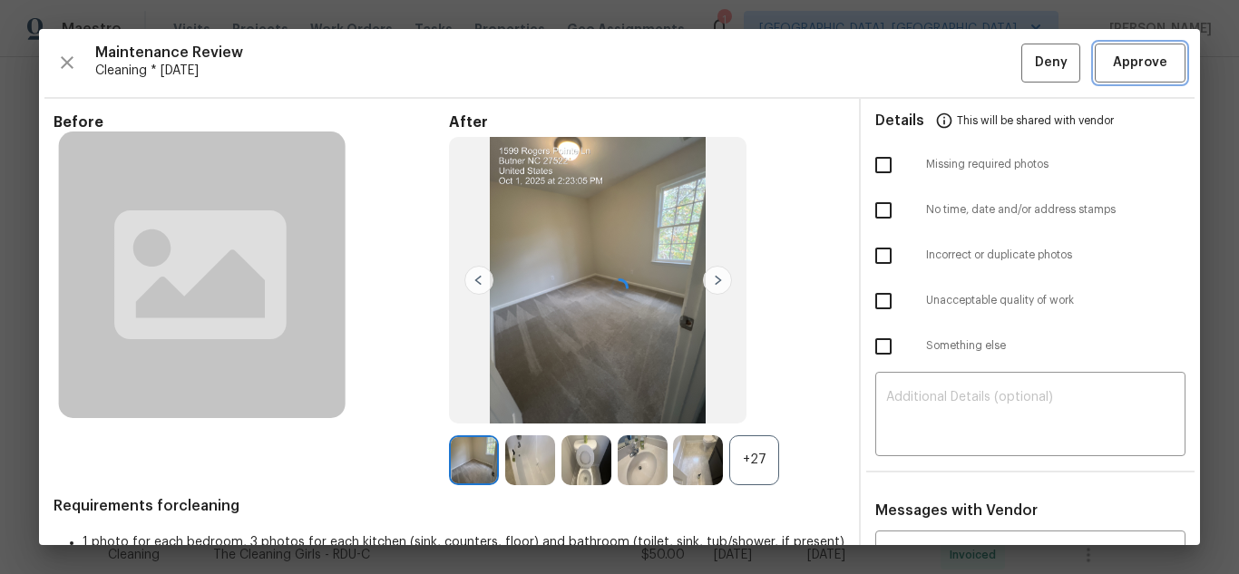
click at [1146, 56] on span "Approve" at bounding box center [1140, 63] width 54 height 23
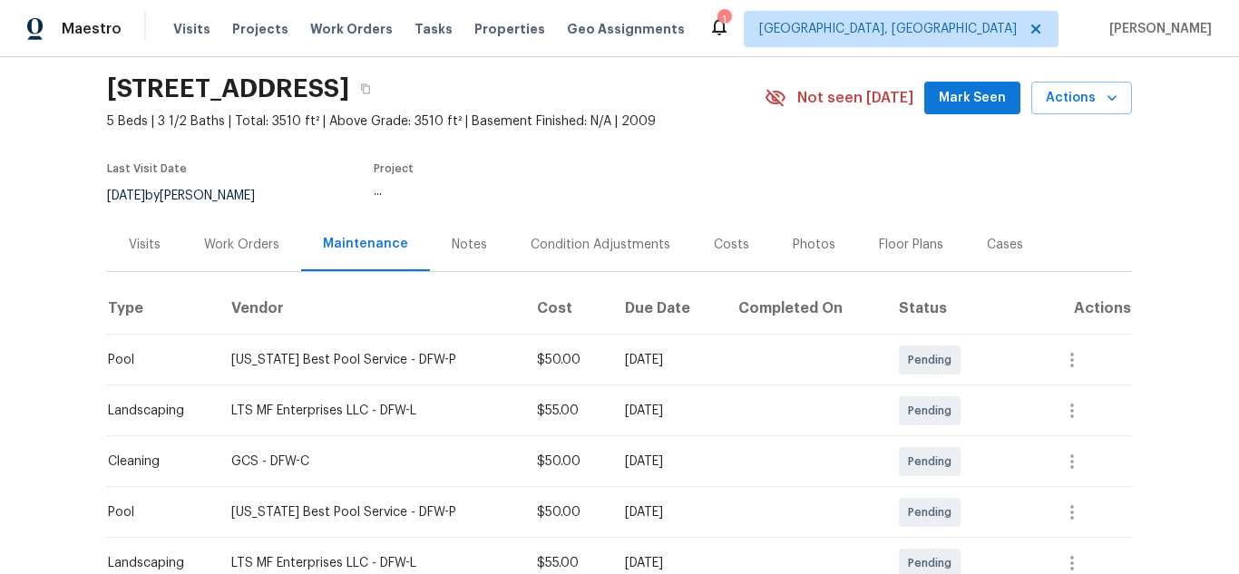
scroll to position [181, 0]
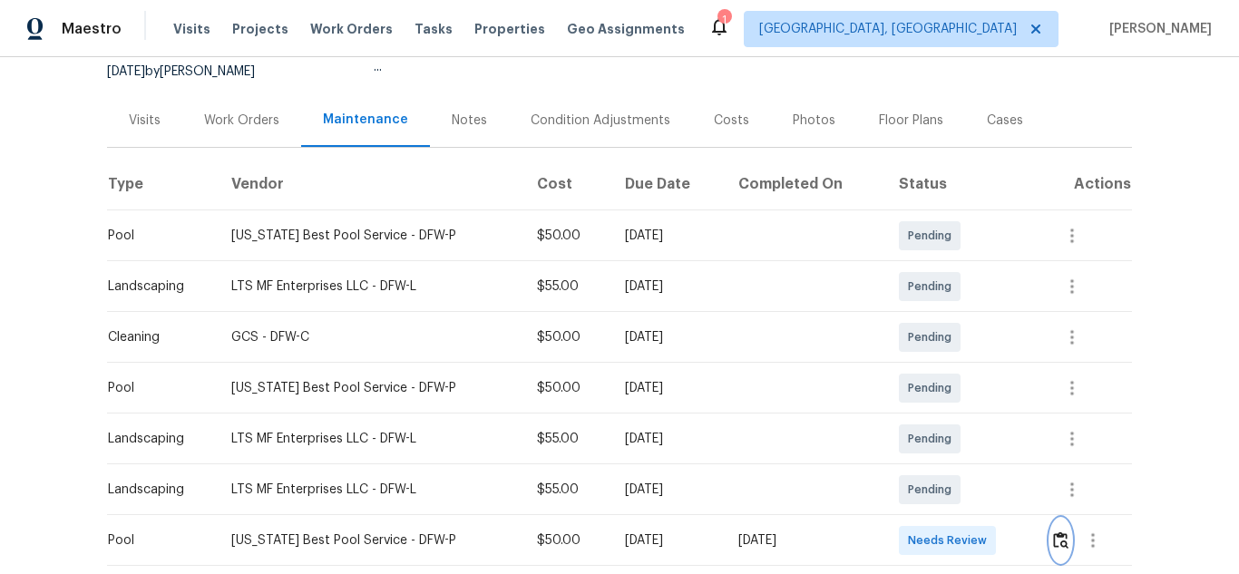
click at [1053, 543] on img "button" at bounding box center [1060, 540] width 15 height 17
